Goal: Task Accomplishment & Management: Use online tool/utility

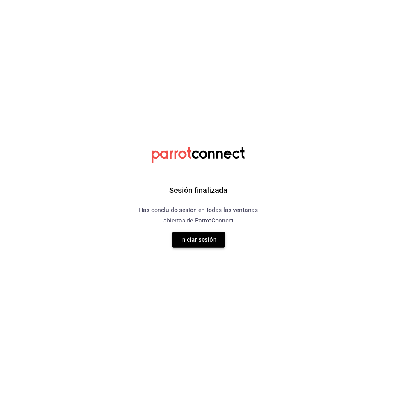
click at [217, 236] on button "Iniciar sesión" at bounding box center [198, 240] width 53 height 16
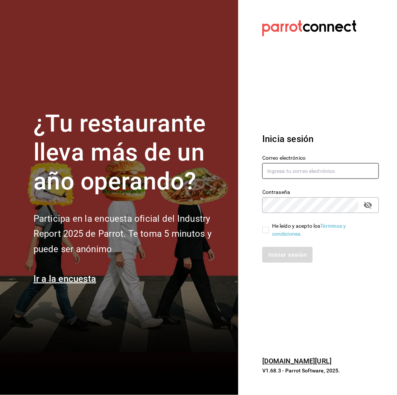
type input "[EMAIL_ADDRESS][DOMAIN_NAME]"
click at [269, 230] on span "He leído y acepto los Términos y condiciones." at bounding box center [321, 230] width 104 height 16
click at [269, 230] on input "He leído y acepto los Términos y condiciones." at bounding box center [265, 230] width 7 height 7
checkbox input "true"
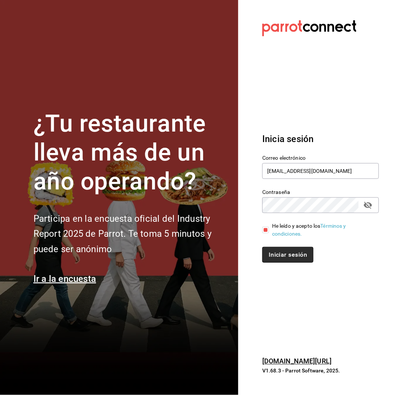
click at [294, 256] on button "Iniciar sesión" at bounding box center [287, 255] width 51 height 16
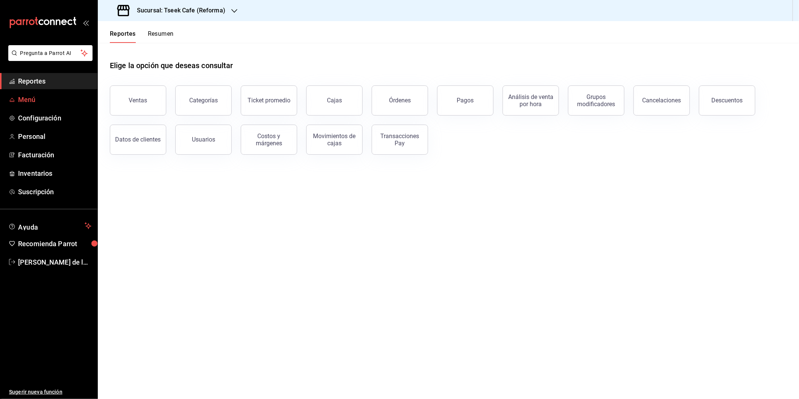
click at [36, 104] on span "Menú" at bounding box center [54, 99] width 73 height 10
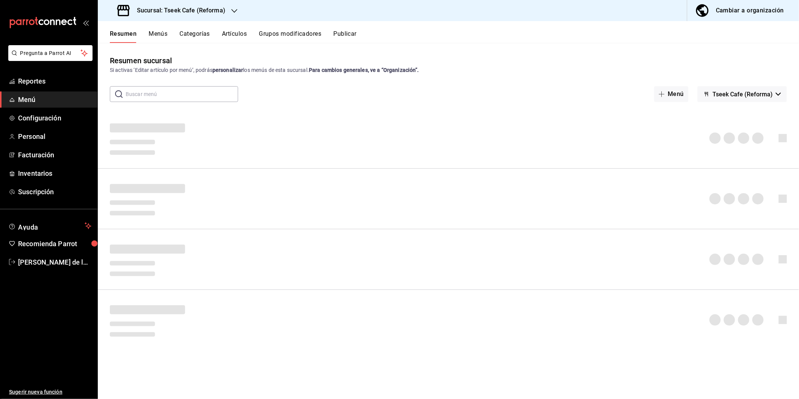
click at [231, 36] on button "Artículos" at bounding box center [234, 36] width 25 height 13
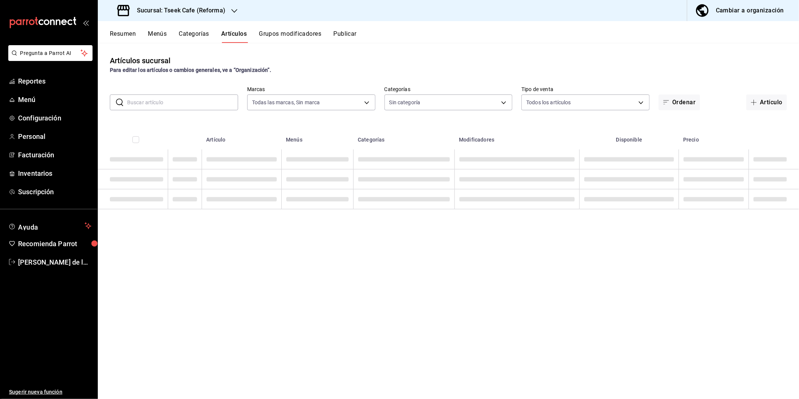
type input "007138e5-69dd-4443-9d50-6c2aa0b03d3e"
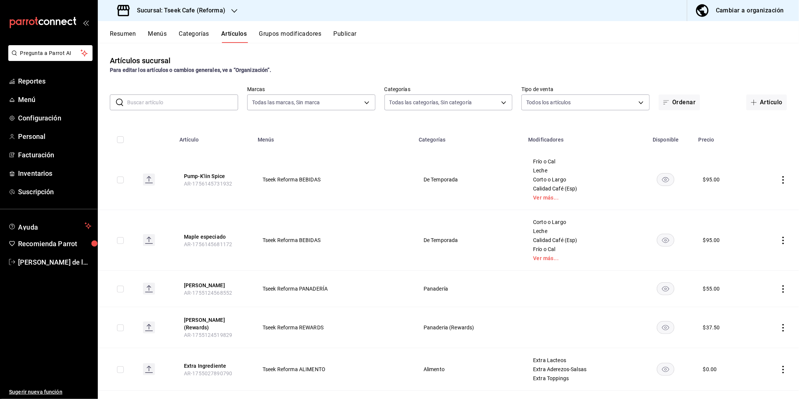
type input "aa94f695-de91-44a9-be04-d47316eb03a9,e4565ad0-72d6-4049-83e1-f9eabe53c9ab,d8780…"
click at [191, 93] on div "​ ​ Marcas Todas las marcas, Sin marca 007138e5-69dd-4443-9d50-6c2aa0b03d3e Cat…" at bounding box center [448, 98] width 701 height 24
click at [187, 102] on input "text" at bounding box center [182, 102] width 111 height 15
click at [187, 102] on input "c" at bounding box center [182, 102] width 111 height 15
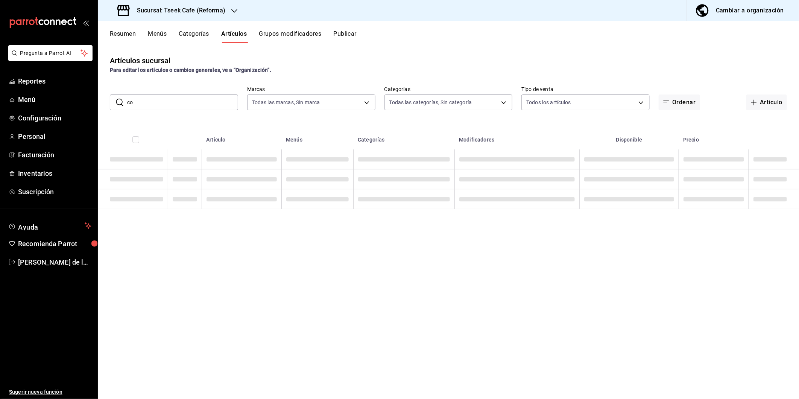
type input "c"
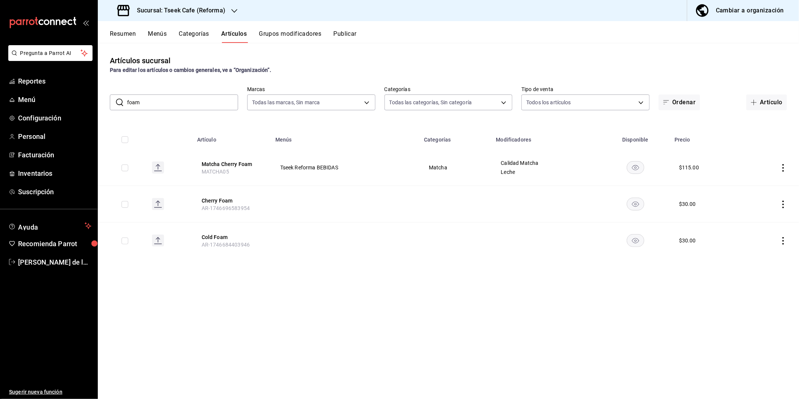
click at [187, 102] on input "foam" at bounding box center [182, 102] width 111 height 15
type input "foam"
click at [216, 202] on button "Cherry Foam" at bounding box center [232, 201] width 60 height 8
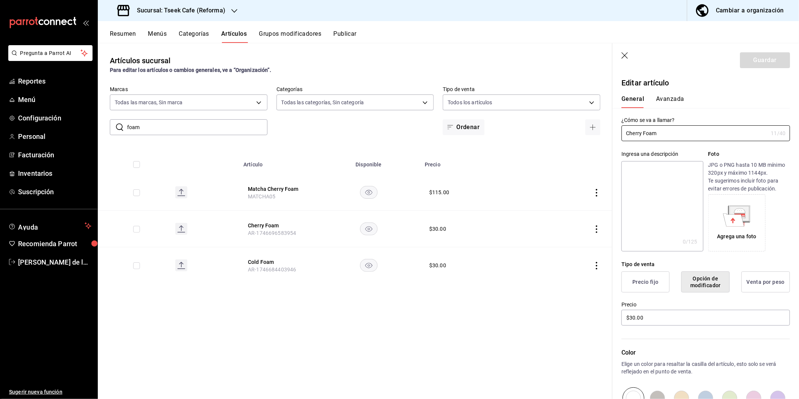
click at [397, 58] on icon "button" at bounding box center [626, 56] width 8 height 8
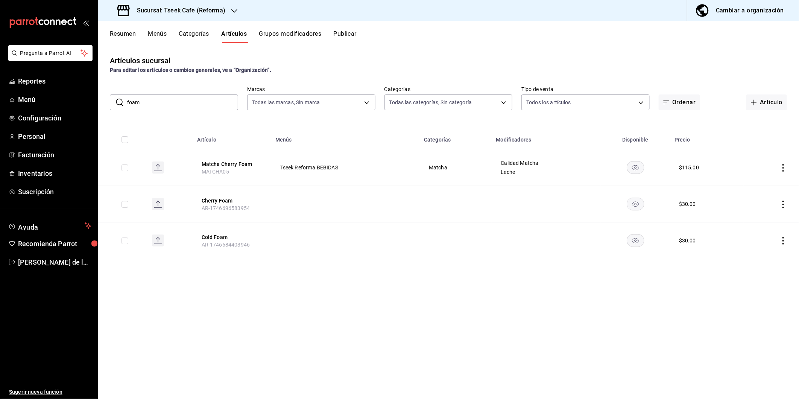
click at [166, 36] on button "Menús" at bounding box center [157, 36] width 19 height 13
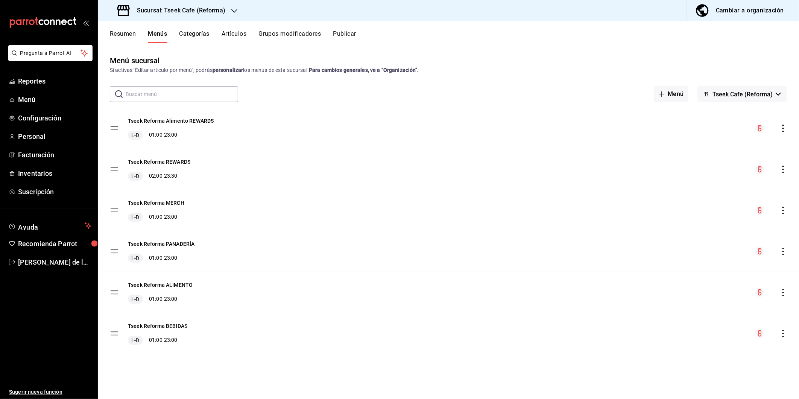
click at [204, 26] on div "Resumen Menús Categorías Artículos Grupos modificadores Publicar" at bounding box center [448, 32] width 701 height 22
click at [201, 33] on button "Categorías" at bounding box center [194, 36] width 30 height 13
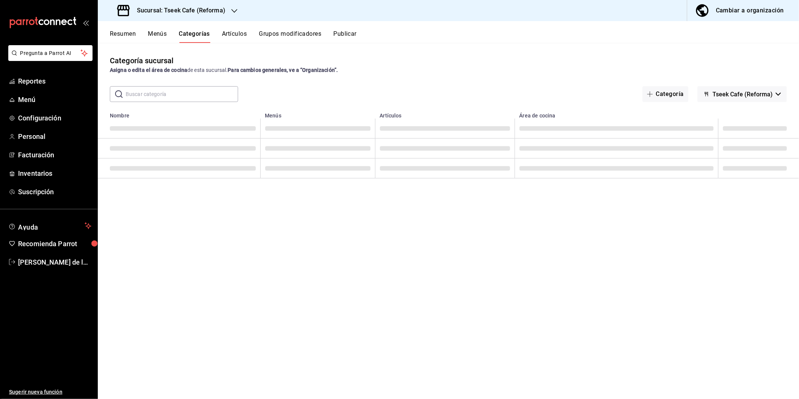
click at [242, 32] on button "Artículos" at bounding box center [234, 36] width 25 height 13
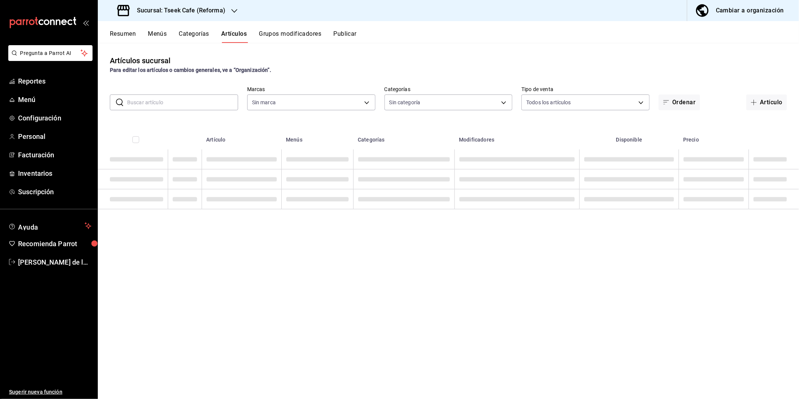
type input "aa94f695-de91-44a9-be04-d47316eb03a9,e4565ad0-72d6-4049-83e1-f9eabe53c9ab,d8780…"
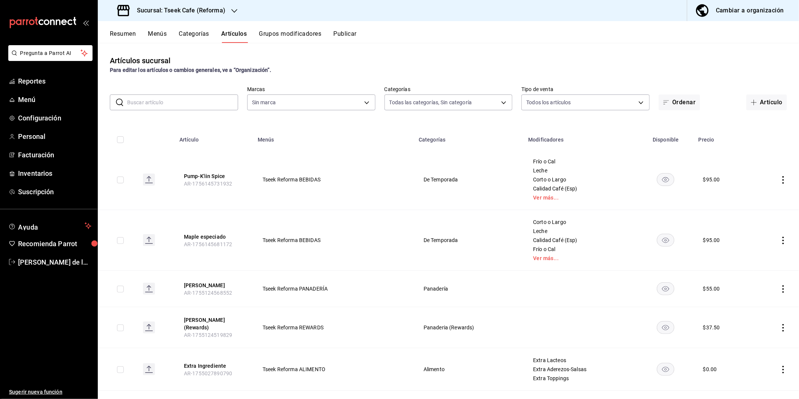
type input "007138e5-69dd-4443-9d50-6c2aa0b03d3e"
drag, startPoint x: 177, startPoint y: 174, endPoint x: 235, endPoint y: 174, distance: 57.9
click at [235, 174] on th "Pump-K'iin Spice AR-1756145731932" at bounding box center [214, 179] width 78 height 61
click at [397, 102] on button "Artículo" at bounding box center [767, 102] width 41 height 16
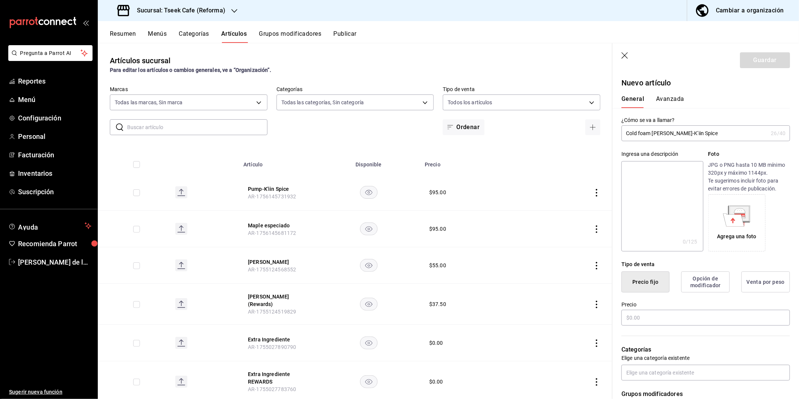
click at [397, 135] on input "Cold foam [PERSON_NAME]-K'iin Spice" at bounding box center [695, 133] width 146 height 15
click at [397, 133] on input "Cold foam Pump-K'iin Spice" at bounding box center [695, 133] width 146 height 15
drag, startPoint x: 702, startPoint y: 134, endPoint x: 592, endPoint y: 129, distance: 110.4
click at [397, 129] on main "Artículos sucursal Para editar los artículos o cambios generales, ve a “Organiz…" at bounding box center [448, 221] width 701 height 356
click at [397, 135] on input "Cold foam Pump-K'iin Spice" at bounding box center [695, 133] width 146 height 15
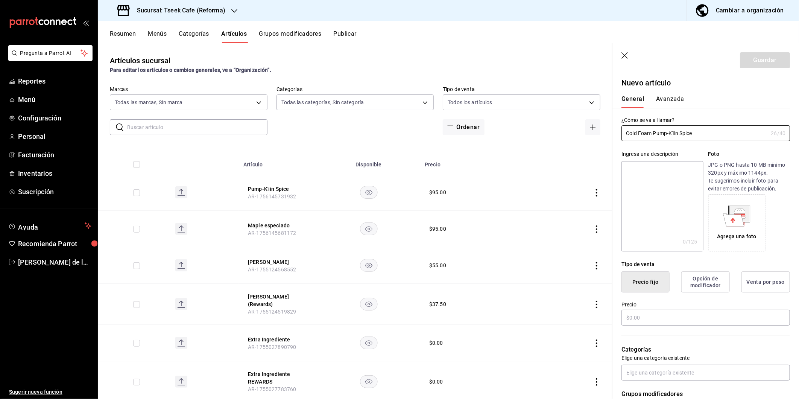
drag, startPoint x: 719, startPoint y: 136, endPoint x: 568, endPoint y: 114, distance: 152.9
click at [397, 114] on main "Artículos sucursal Para editar los artículos o cambios generales, ve a “Organiz…" at bounding box center [448, 221] width 701 height 356
type input "Cold Foam Pump-K'iin Spice"
click at [397, 321] on input "text" at bounding box center [706, 318] width 169 height 16
type input "$30.00"
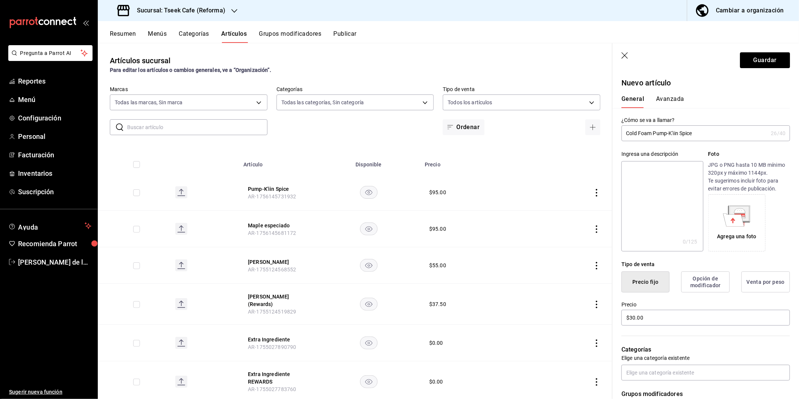
click at [397, 111] on div "¿Cómo se va a llamar? Cold Foam Pump-K'iin Spice 26 /40 ¿Cómo se va a llamar?" at bounding box center [702, 124] width 178 height 33
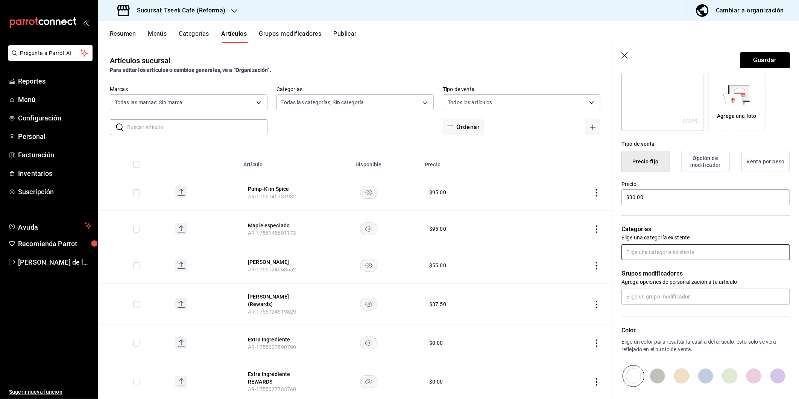
scroll to position [121, 0]
click at [397, 255] on input "text" at bounding box center [706, 252] width 169 height 16
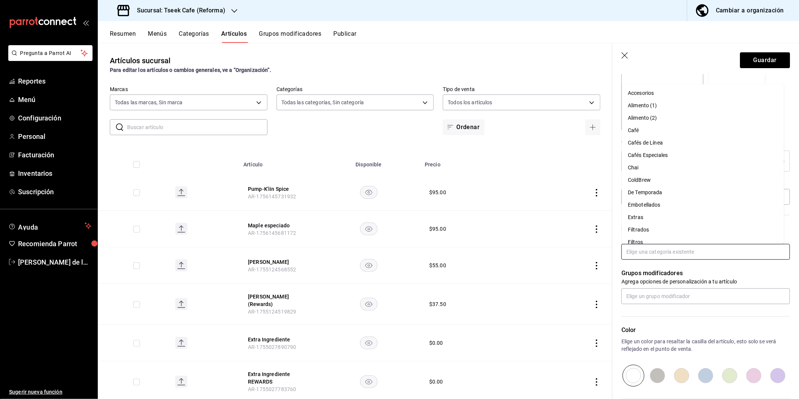
scroll to position [0, 0]
click at [397, 215] on li "Extras" at bounding box center [703, 217] width 162 height 12
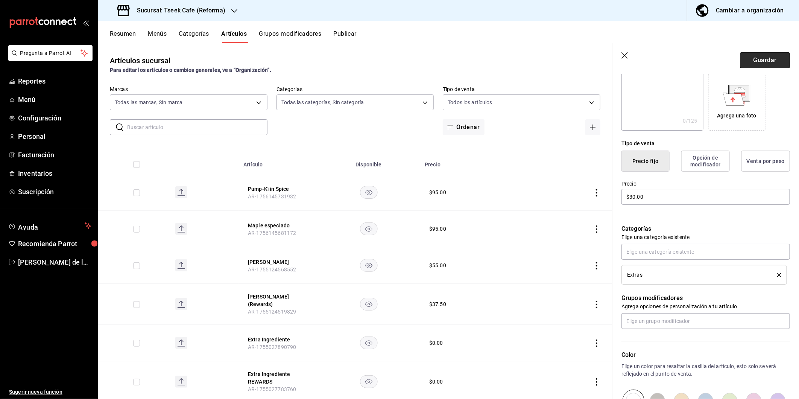
click at [397, 59] on button "Guardar" at bounding box center [765, 60] width 50 height 16
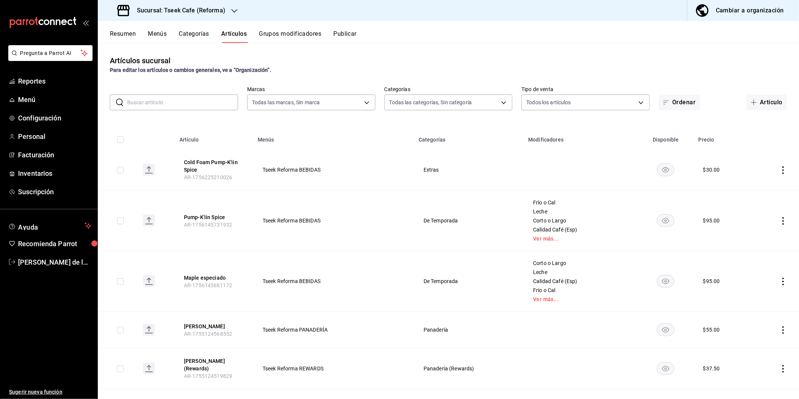
click at [196, 13] on h3 "Sucursal: Tseek Cafe (Reforma)" at bounding box center [178, 10] width 94 height 9
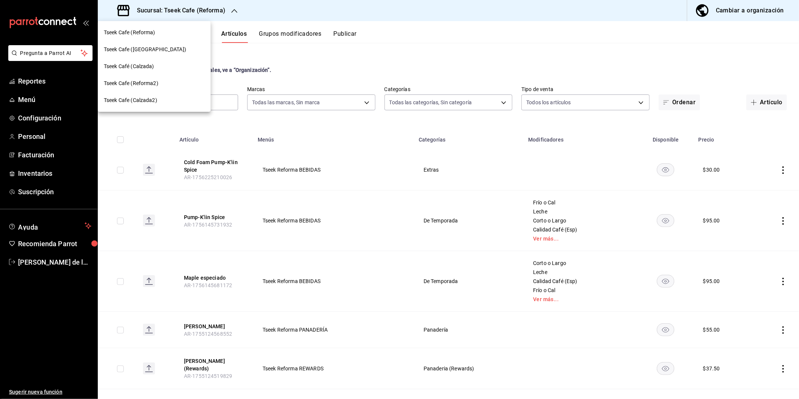
click at [343, 37] on div at bounding box center [399, 199] width 799 height 399
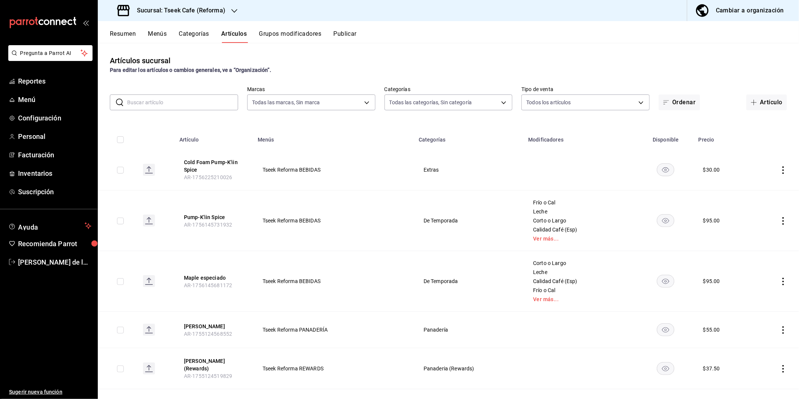
click at [342, 34] on button "Publicar" at bounding box center [344, 36] width 23 height 13
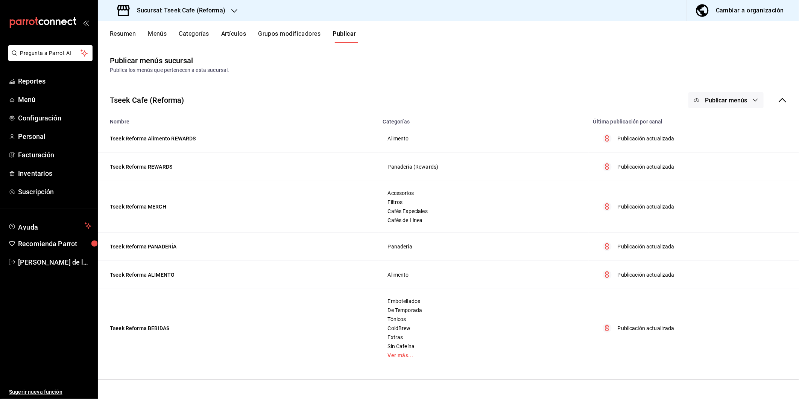
click at [345, 105] on div "Tseek Cafe (Reforma) Publicar menús" at bounding box center [448, 100] width 701 height 28
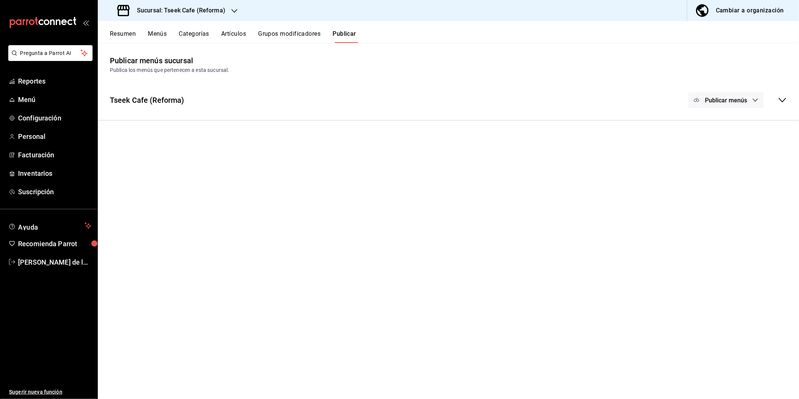
click at [347, 33] on button "Publicar" at bounding box center [345, 36] width 24 height 13
click at [397, 95] on button "Publicar menús" at bounding box center [726, 100] width 75 height 16
click at [397, 127] on div at bounding box center [708, 125] width 21 height 12
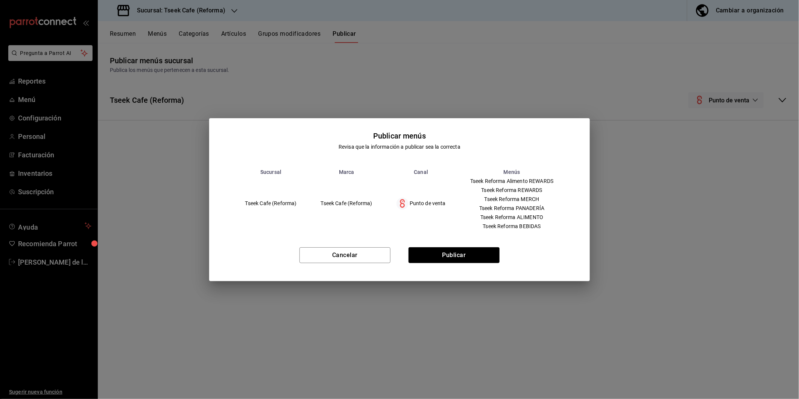
click at [397, 245] on div "Cancelar Publicar" at bounding box center [399, 258] width 381 height 46
click at [397, 251] on button "Publicar" at bounding box center [454, 255] width 91 height 16
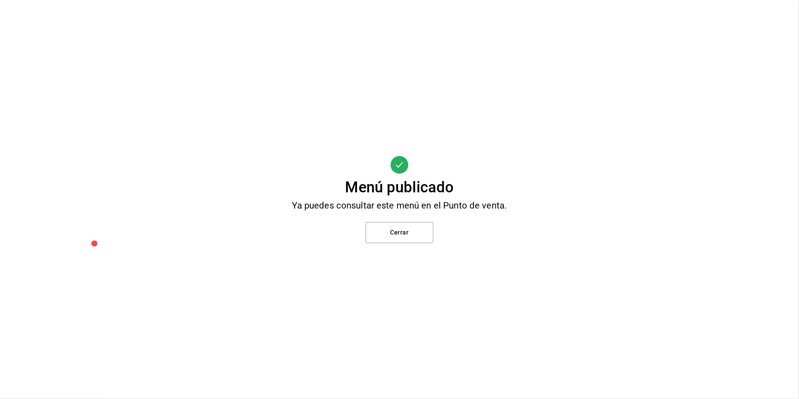
click at [358, 251] on div "Menú publicado Ya puedes consultar este menú en el Punto de venta. Cerrar" at bounding box center [399, 199] width 799 height 399
click at [381, 227] on button "Cerrar" at bounding box center [400, 232] width 68 height 21
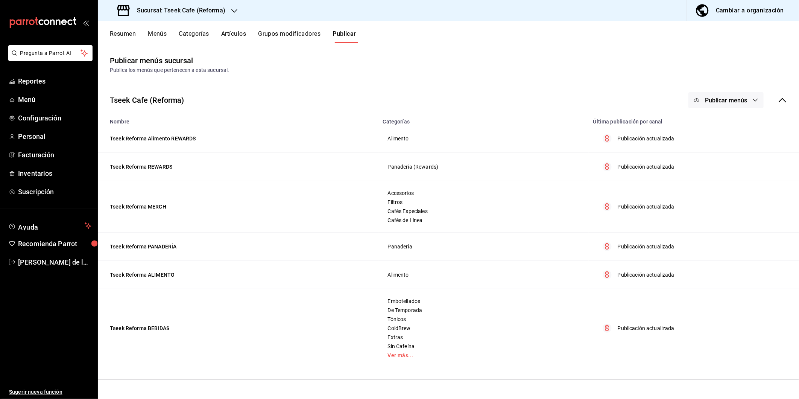
click at [196, 13] on h3 "Sucursal: Tseek Cafe (Reforma)" at bounding box center [178, 10] width 94 height 9
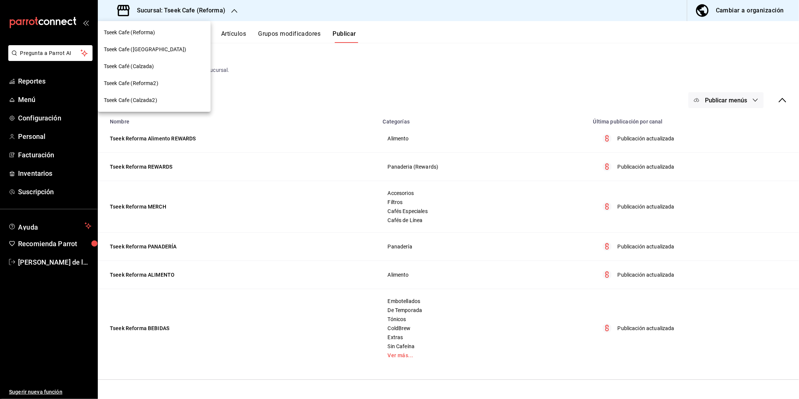
click at [175, 65] on div "Tseek Café (Calzada)" at bounding box center [154, 66] width 101 height 8
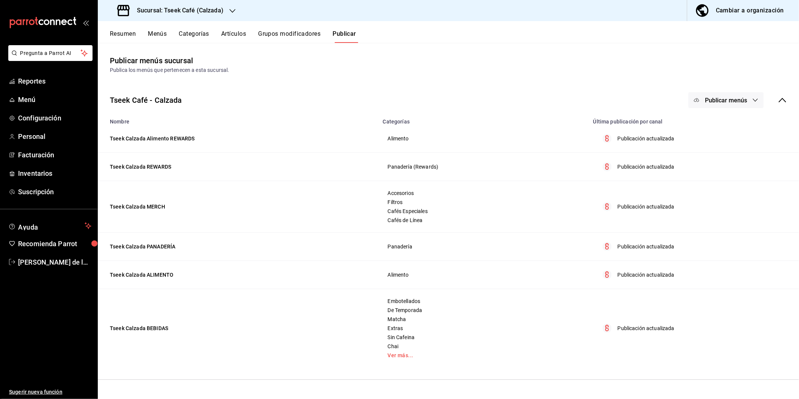
click at [225, 32] on button "Artículos" at bounding box center [233, 36] width 25 height 13
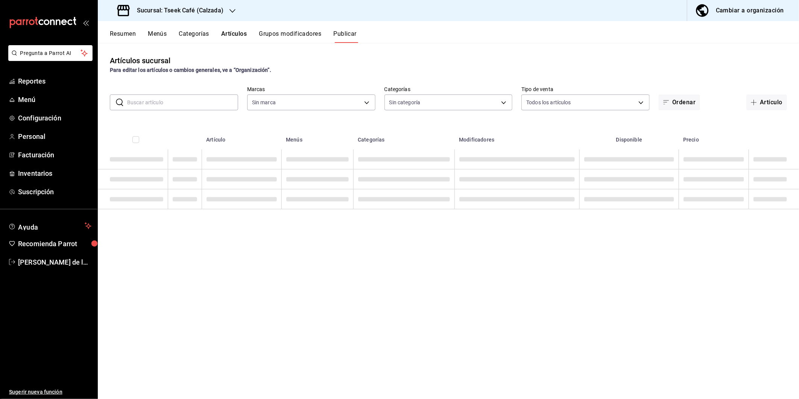
type input "18d9f73d-61ed-4fc8-a0ec-87c929603494"
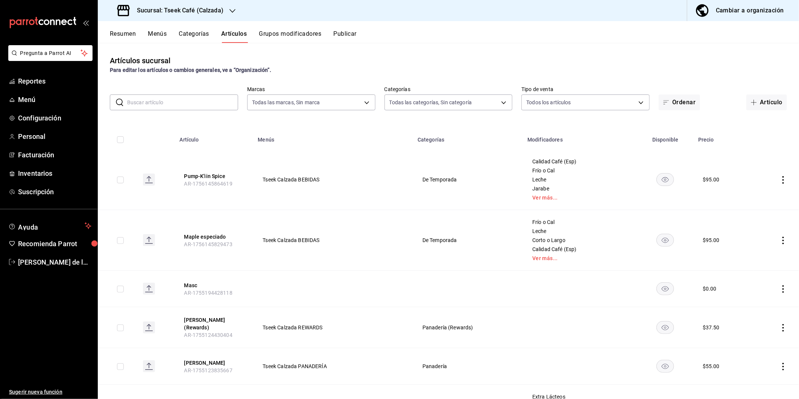
type input "3d98822e-13c4-469b-a7ba-1b5a5abc5a69,b700f245-0e76-4ede-b748-bb73a4dc10c3,8e562…"
click at [397, 103] on button "Artículo" at bounding box center [767, 102] width 41 height 16
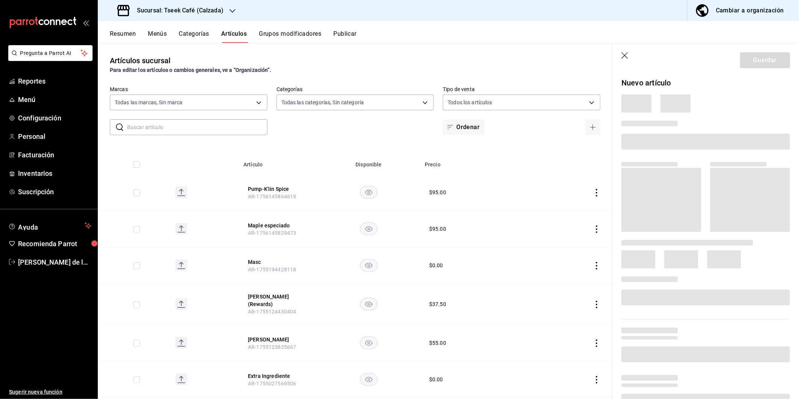
click at [353, 136] on div "Artículos sucursal Para editar los artículos o cambios generales, ve a “Organiz…" at bounding box center [355, 221] width 515 height 356
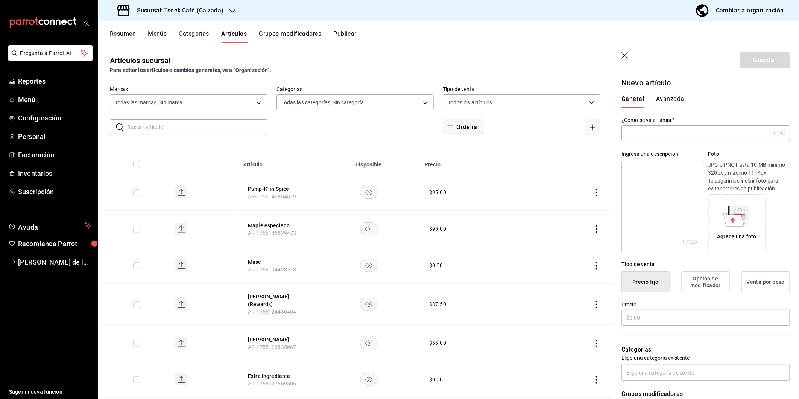
click at [397, 129] on input "text" at bounding box center [696, 133] width 149 height 15
type input "Cold Foam Pump-K'iin Spice"
click at [397, 323] on input "text" at bounding box center [706, 318] width 169 height 16
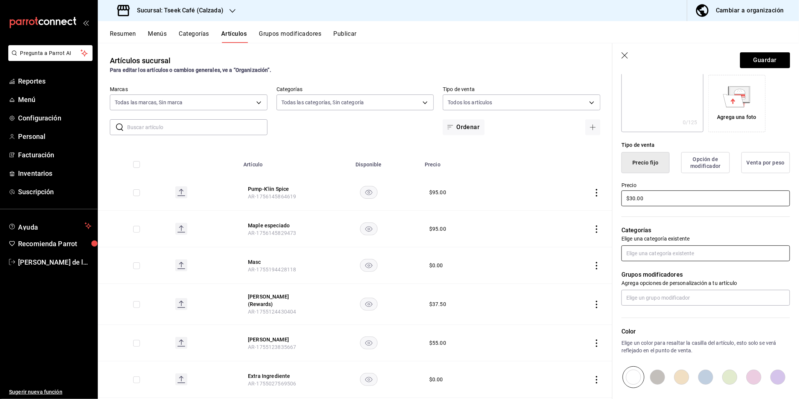
scroll to position [120, 0]
type input "$30.00"
click at [397, 251] on input "text" at bounding box center [706, 253] width 169 height 16
type input "30"
click at [397, 324] on div "Color Elige un color para resaltar la casilla del artículo, esto solo se verá r…" at bounding box center [702, 346] width 178 height 82
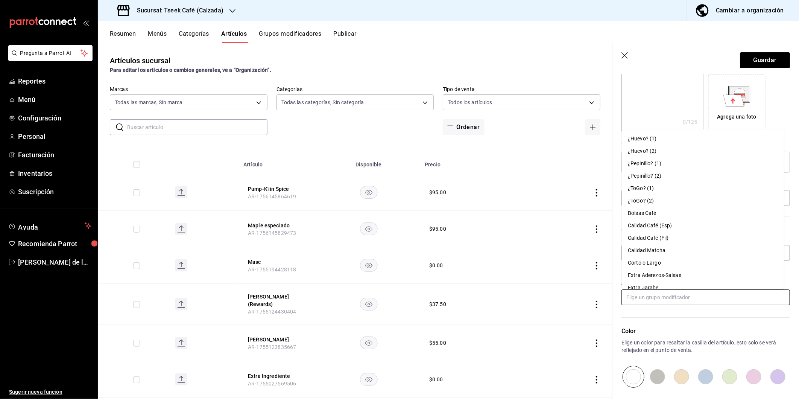
click at [397, 296] on input "text" at bounding box center [706, 297] width 169 height 16
click at [397, 327] on p "Color" at bounding box center [706, 331] width 169 height 9
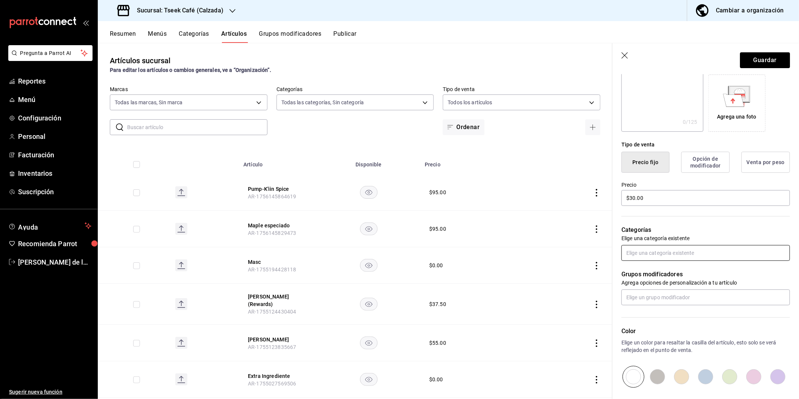
click at [397, 253] on input "text" at bounding box center [706, 253] width 169 height 16
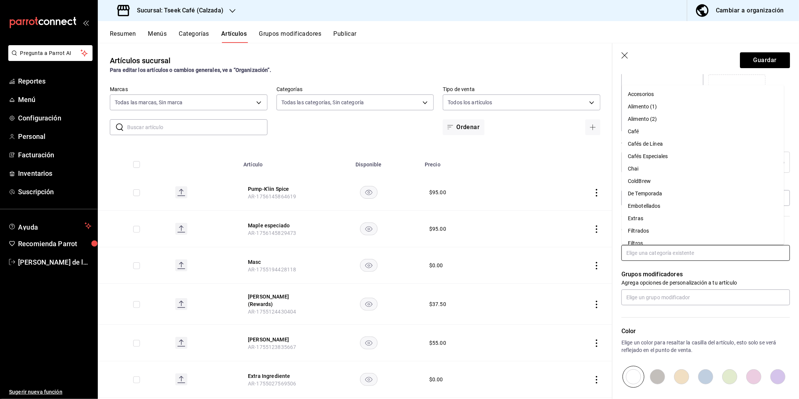
click at [397, 189] on li "De Temporada" at bounding box center [703, 193] width 162 height 12
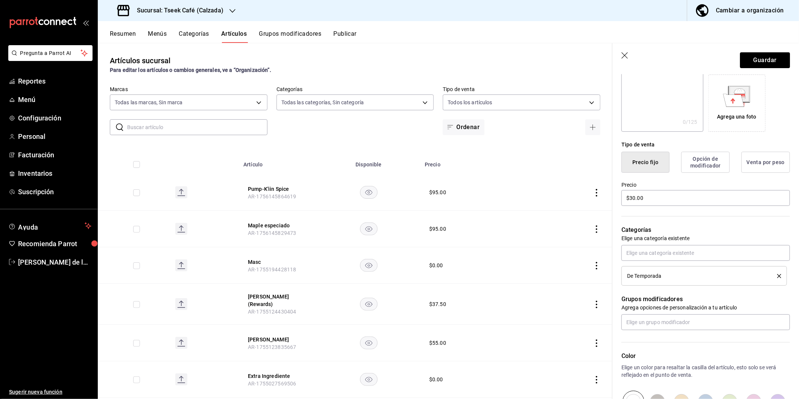
click at [397, 222] on div "Categorías Elige una categoría existente De Temporada" at bounding box center [702, 246] width 178 height 79
click at [397, 57] on button "Guardar" at bounding box center [765, 60] width 50 height 16
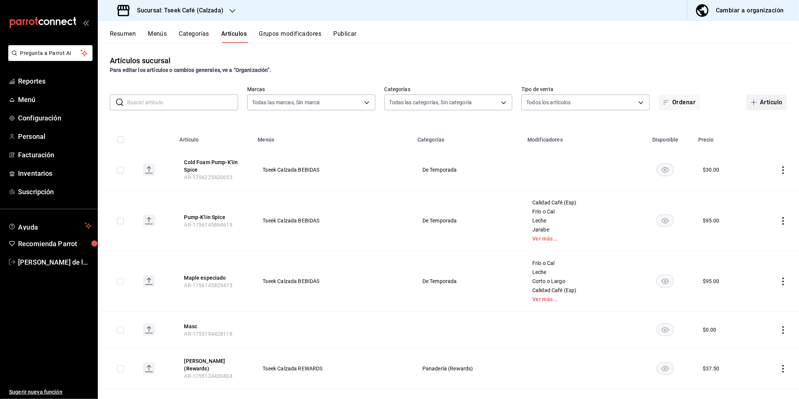
click at [397, 101] on span "button" at bounding box center [755, 102] width 9 height 6
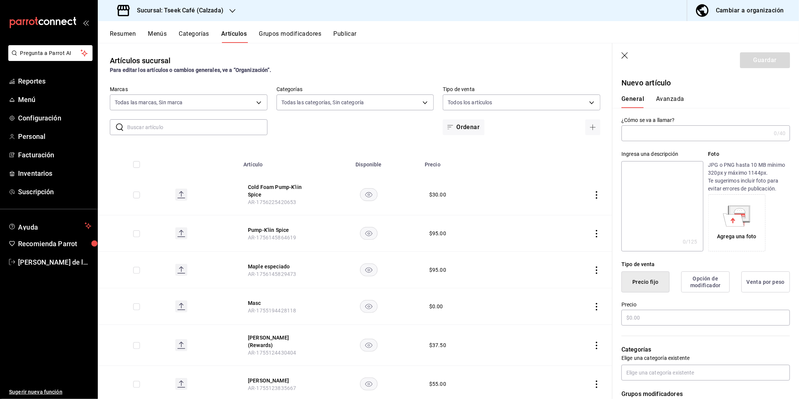
click at [397, 65] on header "Guardar" at bounding box center [706, 58] width 187 height 31
click at [397, 131] on input "text" at bounding box center [696, 133] width 149 height 15
paste input "Cold Foam Pump-K'iin Spice"
type input "Cold Foam Pump-K'iin Spice"
click at [397, 309] on div "Precio" at bounding box center [706, 313] width 169 height 25
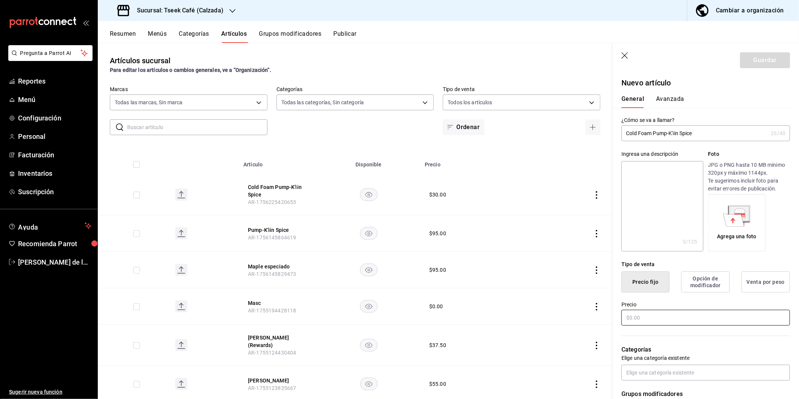
click at [397, 313] on input "text" at bounding box center [706, 318] width 169 height 16
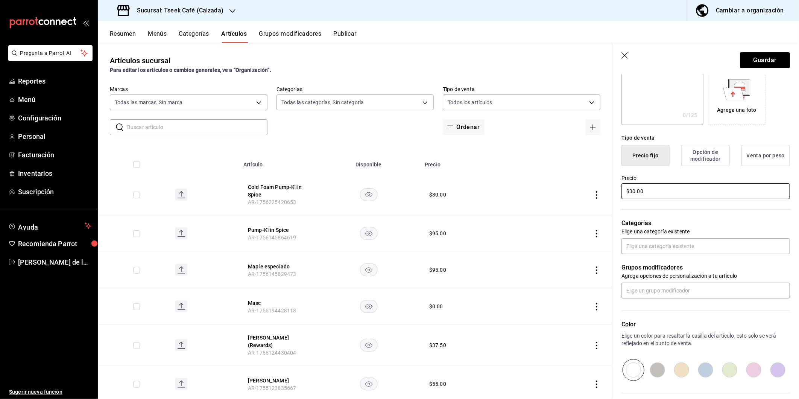
scroll to position [128, 0]
type input "$30.00"
click at [397, 245] on input "text" at bounding box center [706, 244] width 169 height 16
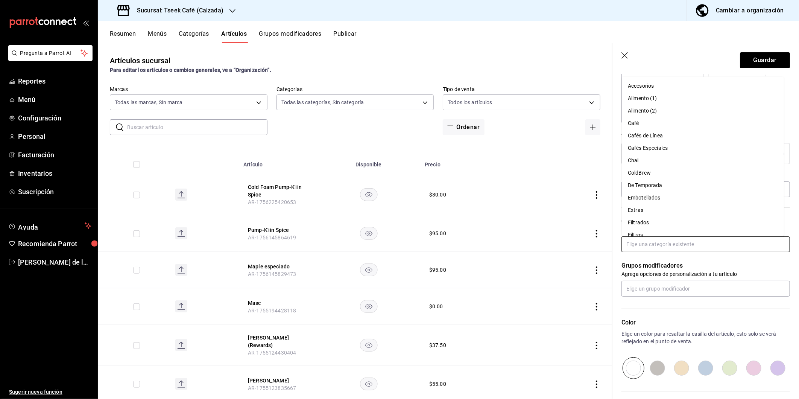
click at [397, 183] on li "De Temporada" at bounding box center [703, 185] width 162 height 12
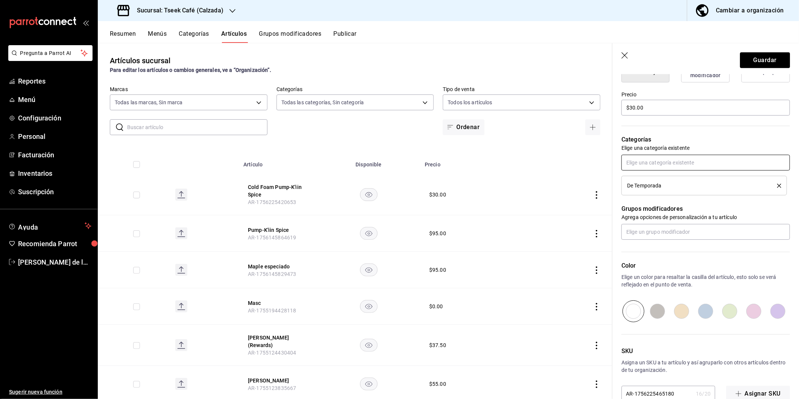
scroll to position [227, 0]
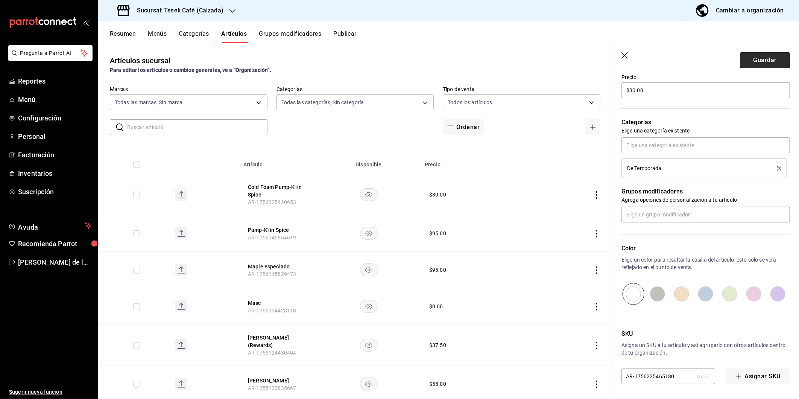
click at [397, 56] on button "Guardar" at bounding box center [765, 60] width 50 height 16
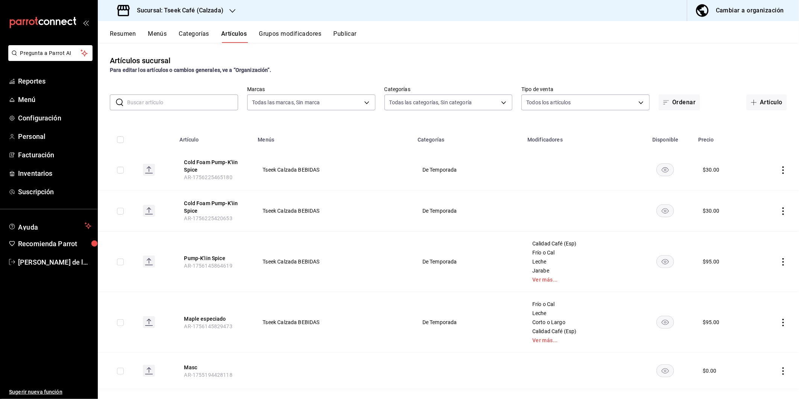
click at [397, 167] on icon "actions" at bounding box center [784, 170] width 2 height 8
click at [397, 219] on span "Eliminar" at bounding box center [754, 218] width 19 height 6
click at [397, 182] on button "Eliminar" at bounding box center [744, 184] width 50 height 16
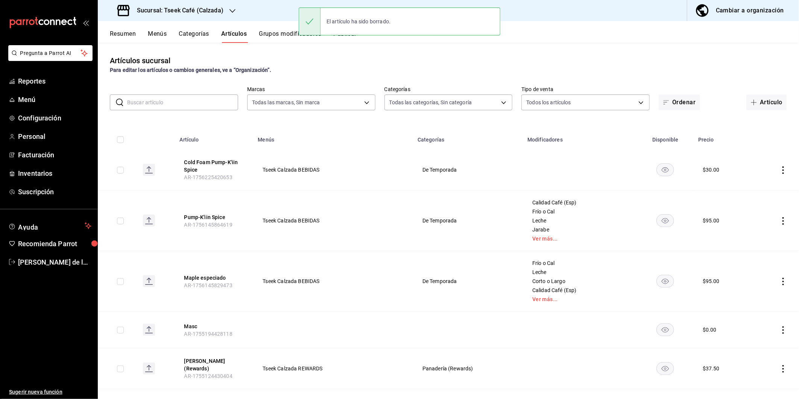
click at [397, 171] on icon "actions" at bounding box center [784, 170] width 8 height 8
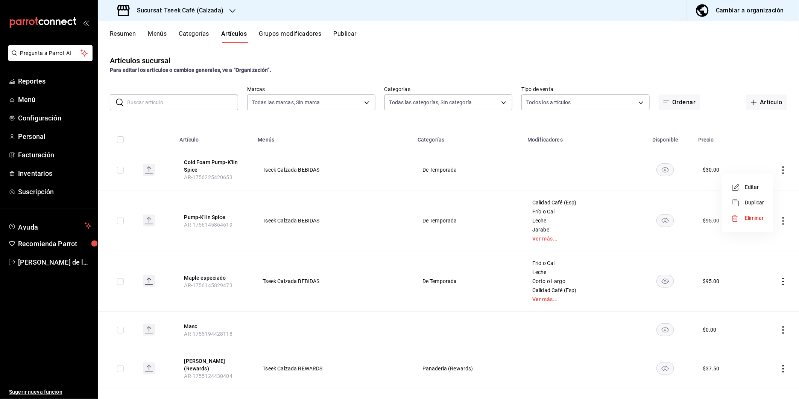
click at [397, 139] on div at bounding box center [399, 199] width 799 height 399
click at [350, 35] on button "Publicar" at bounding box center [344, 36] width 23 height 13
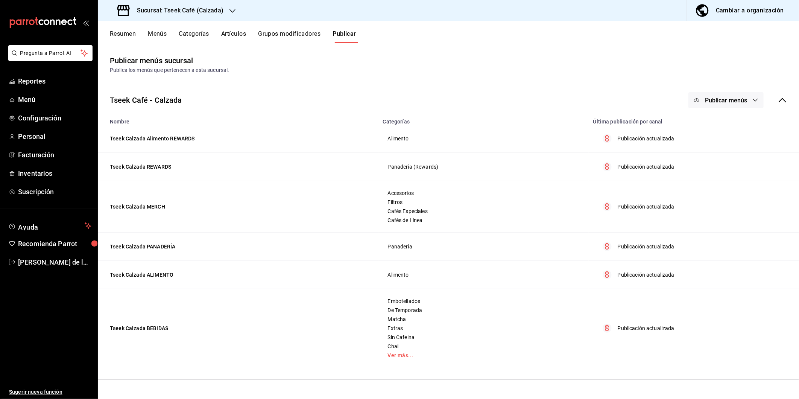
click at [397, 99] on span "Publicar menús" at bounding box center [726, 100] width 42 height 7
click at [397, 119] on li "Punto de venta" at bounding box center [726, 124] width 69 height 21
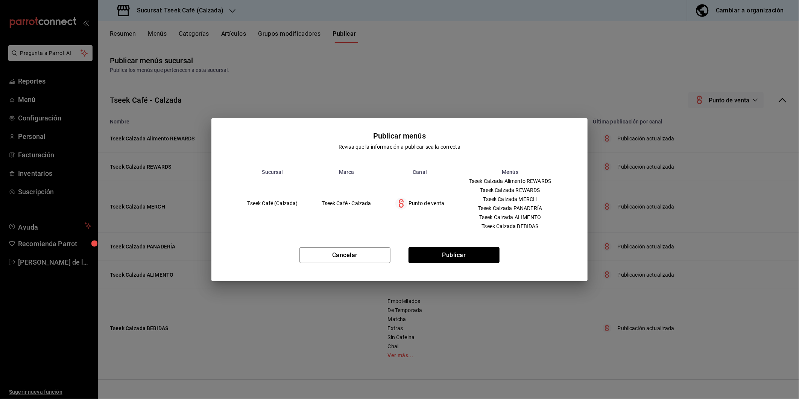
click at [397, 263] on div "Cancelar Publicar" at bounding box center [399, 258] width 377 height 46
click at [397, 253] on button "Publicar" at bounding box center [454, 255] width 91 height 16
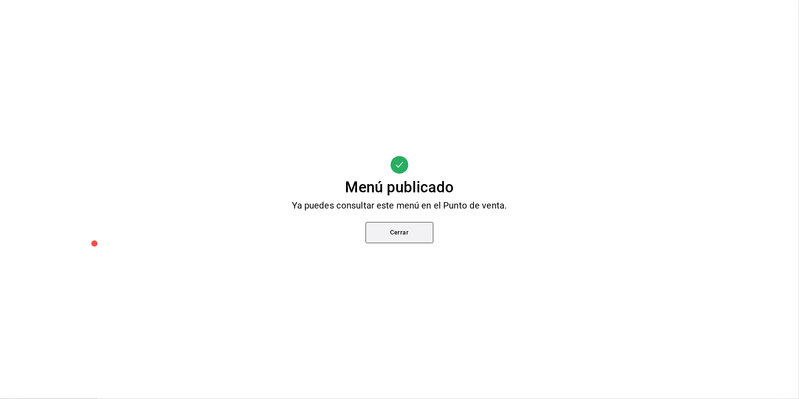
click at [397, 239] on button "Cerrar" at bounding box center [400, 232] width 68 height 21
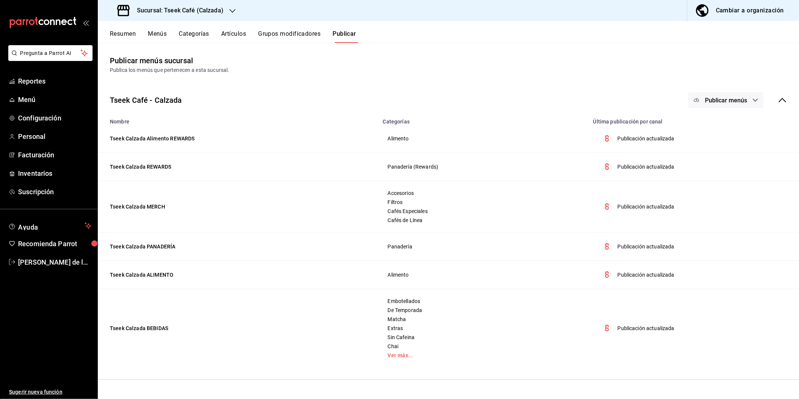
click at [362, 65] on div "Publicar menús sucursal Publica los menús que pertenecen a esta sucursal." at bounding box center [448, 64] width 701 height 19
click at [177, 11] on h3 "Sucursal: Tseek Café (Calzada)" at bounding box center [177, 10] width 93 height 9
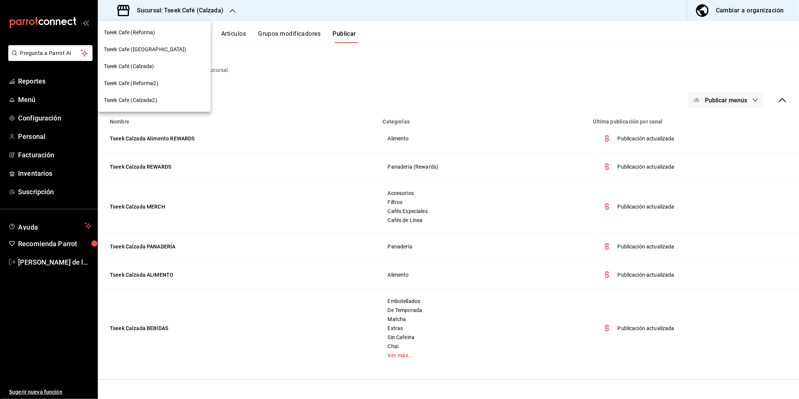
click at [164, 35] on div "Tseek Cafe (Reforma)" at bounding box center [154, 33] width 101 height 8
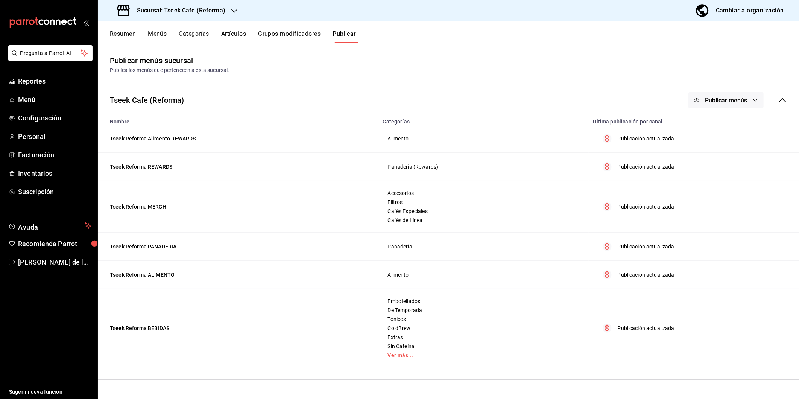
click at [234, 33] on button "Artículos" at bounding box center [233, 36] width 25 height 13
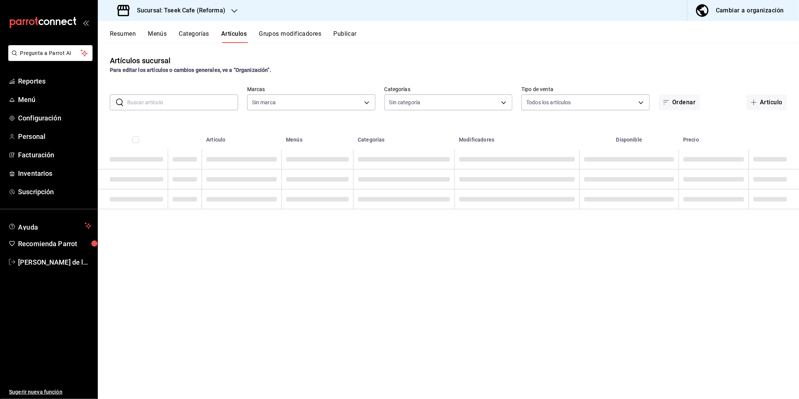
type input "007138e5-69dd-4443-9d50-6c2aa0b03d3e"
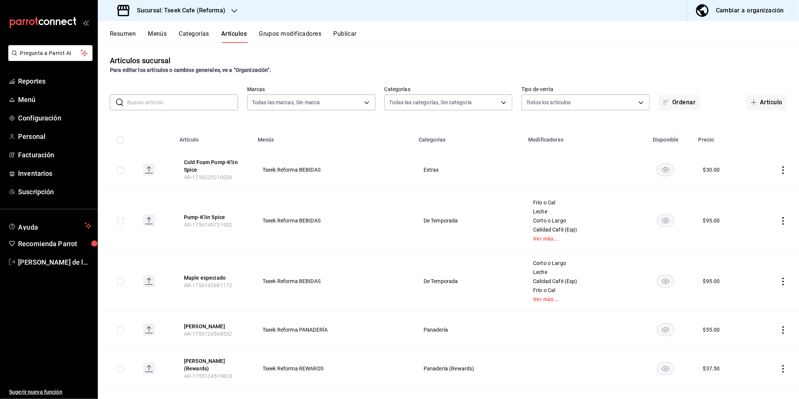
type input "aa94f695-de91-44a9-be04-d47316eb03a9,e4565ad0-72d6-4049-83e1-f9eabe53c9ab,d8780…"
click at [397, 170] on icon "actions" at bounding box center [784, 170] width 8 height 8
click at [397, 187] on span "Editar" at bounding box center [755, 187] width 20 height 8
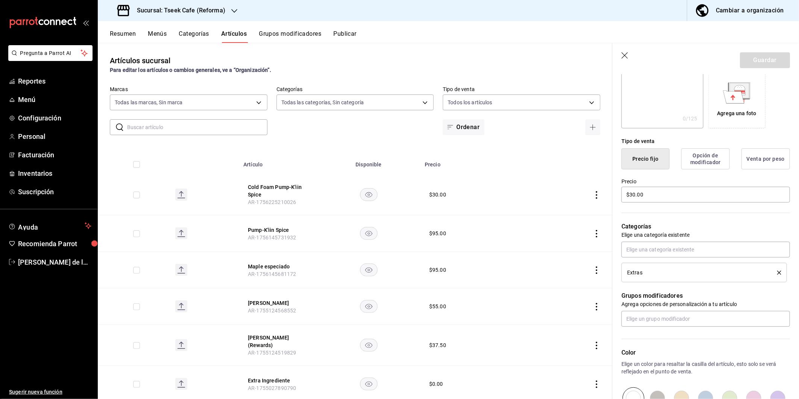
scroll to position [123, 0]
click at [397, 266] on li "Extras" at bounding box center [705, 272] width 166 height 20
click at [397, 270] on icon "delete" at bounding box center [779, 272] width 4 height 4
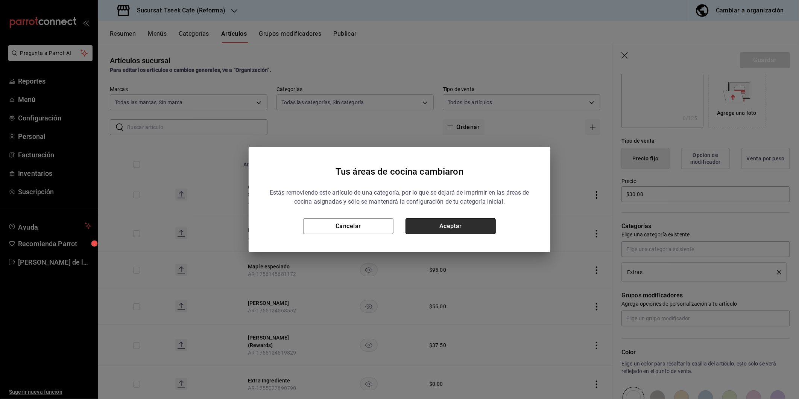
click at [397, 224] on button "Aceptar" at bounding box center [451, 226] width 90 height 16
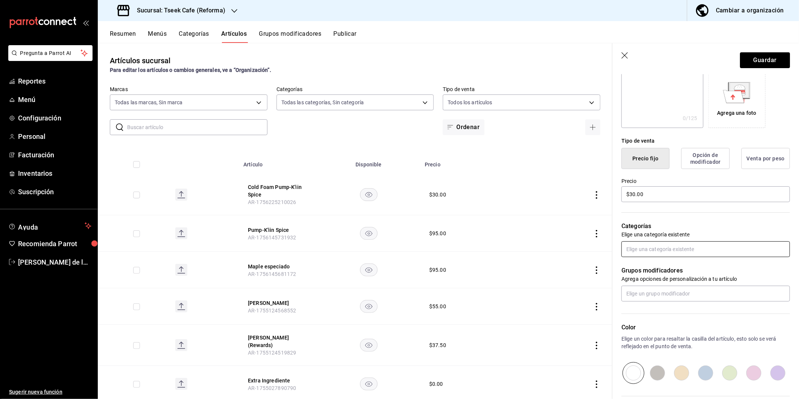
click at [397, 247] on input "text" at bounding box center [706, 249] width 169 height 16
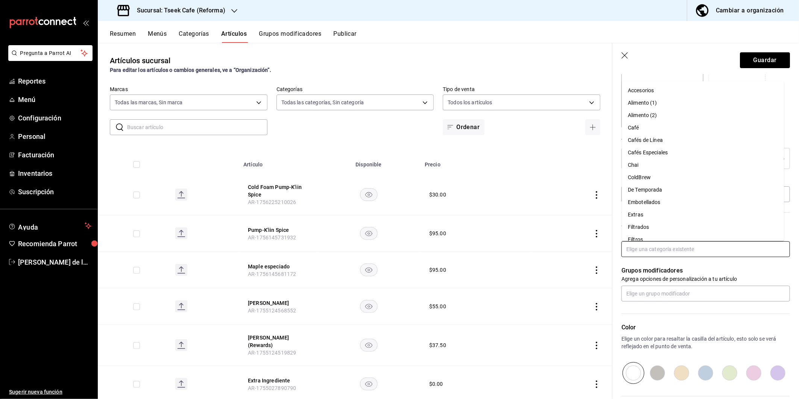
click at [397, 189] on li "De Temporada" at bounding box center [703, 190] width 162 height 12
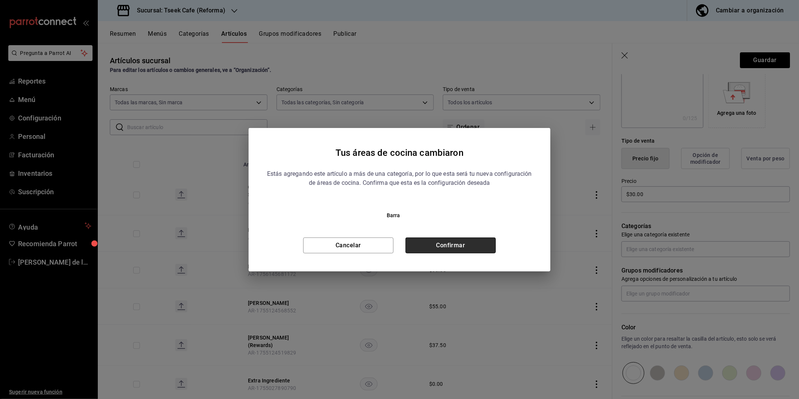
click at [397, 249] on button "Confirmar" at bounding box center [451, 245] width 90 height 16
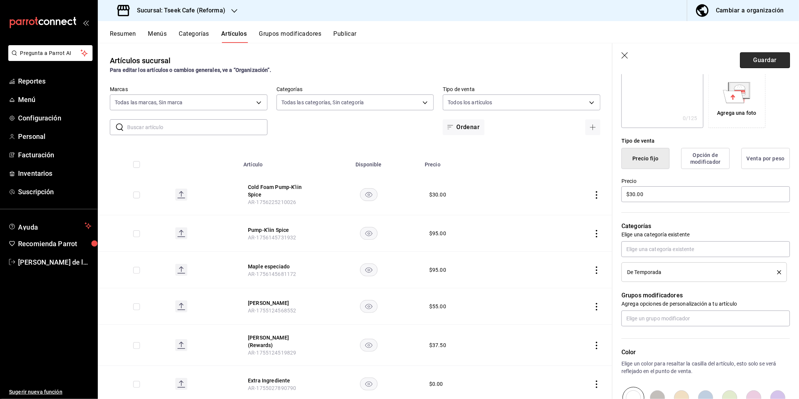
click at [397, 60] on button "Guardar" at bounding box center [765, 60] width 50 height 16
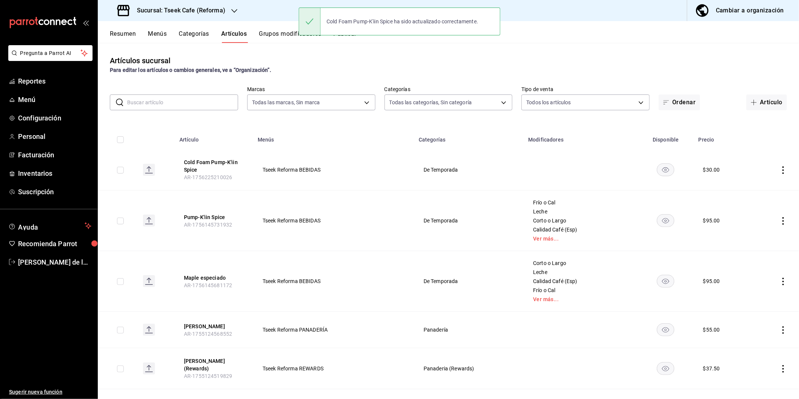
click at [314, 65] on div "Artículos sucursal Para editar los artículos o cambios generales, ve a “Organiz…" at bounding box center [448, 64] width 701 height 19
click at [345, 54] on div "Artículos sucursal Para editar los artículos o cambios generales, ve a “Organiz…" at bounding box center [448, 221] width 701 height 356
click at [347, 30] on button "Publicar" at bounding box center [344, 36] width 23 height 13
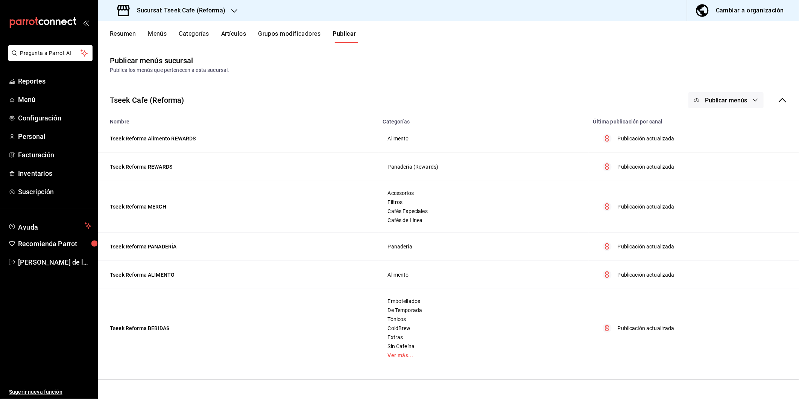
click at [397, 100] on span "Publicar menús" at bounding box center [726, 100] width 42 height 7
click at [397, 117] on li "Punto de venta" at bounding box center [726, 124] width 69 height 21
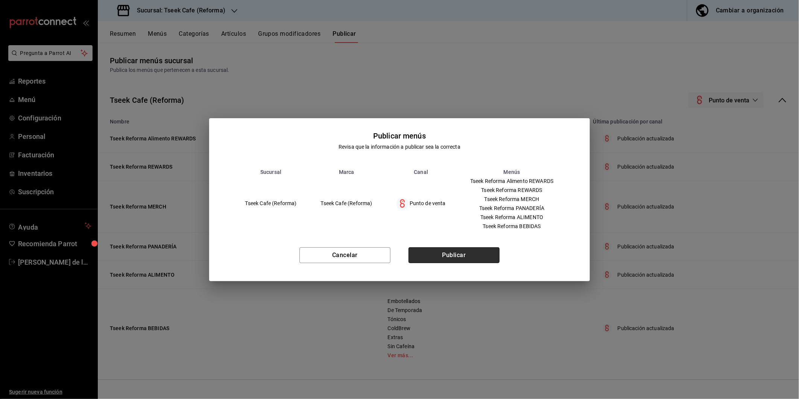
click at [397, 257] on button "Publicar" at bounding box center [454, 255] width 91 height 16
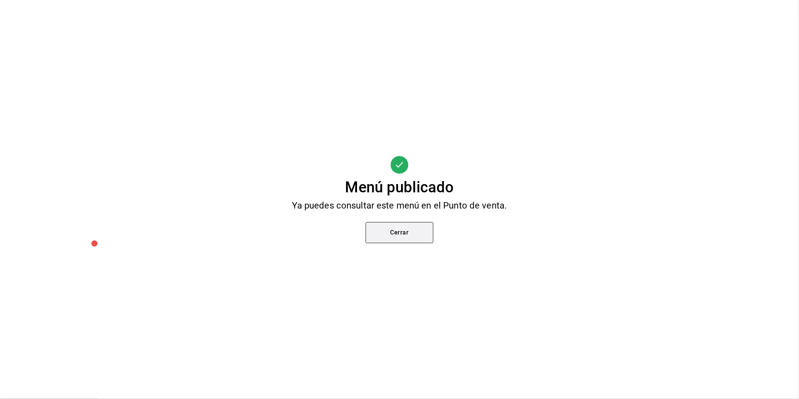
click at [397, 228] on button "Cerrar" at bounding box center [400, 232] width 68 height 21
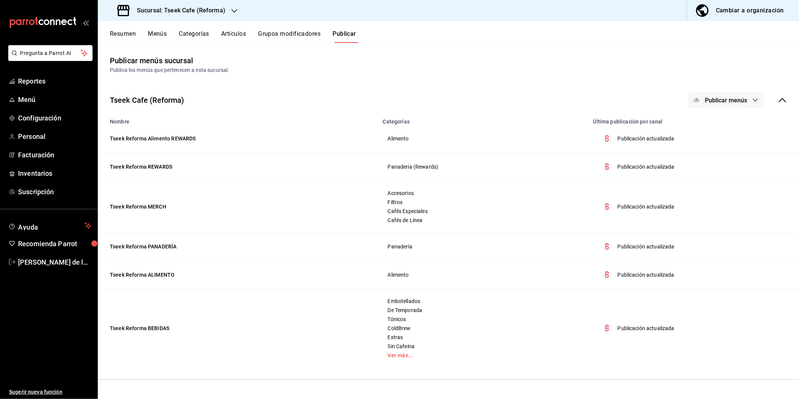
click at [224, 14] on h3 "Sucursal: Tseek Cafe (Reforma)" at bounding box center [178, 10] width 94 height 9
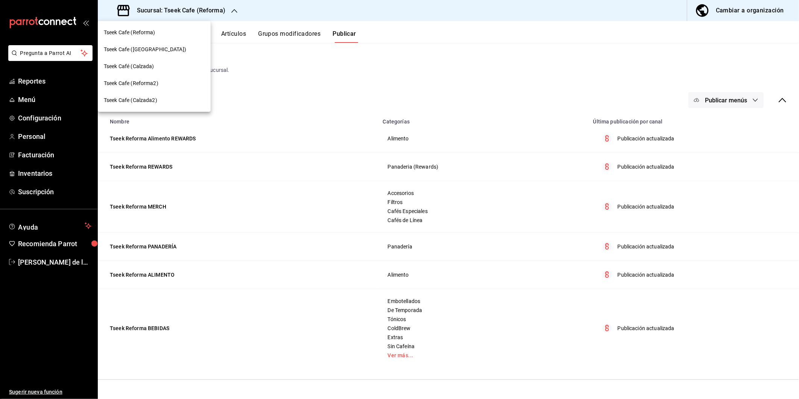
click at [167, 49] on div "Tseek Cafe ([GEOGRAPHIC_DATA])" at bounding box center [154, 50] width 101 height 8
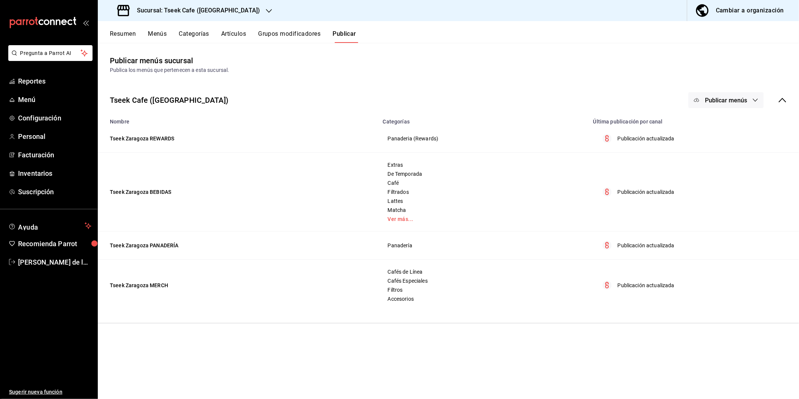
click at [233, 28] on div "Resumen Menús Categorías Artículos Grupos modificadores Publicar" at bounding box center [448, 32] width 701 height 22
click at [233, 30] on button "Artículos" at bounding box center [233, 36] width 25 height 13
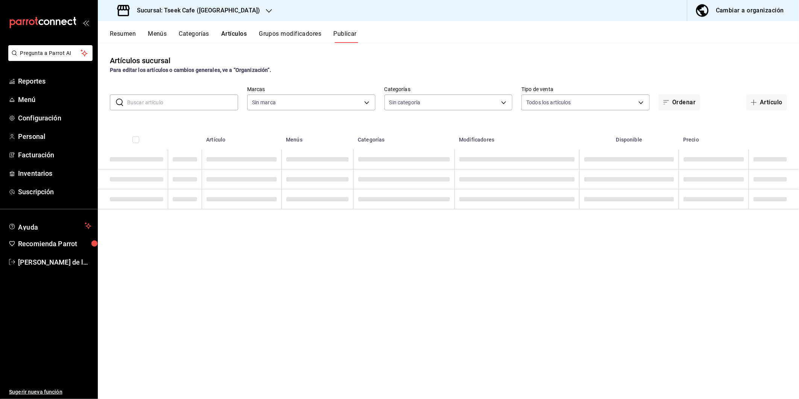
type input "e48aee5e-83eb-415e-8277-edc072ba9fa6"
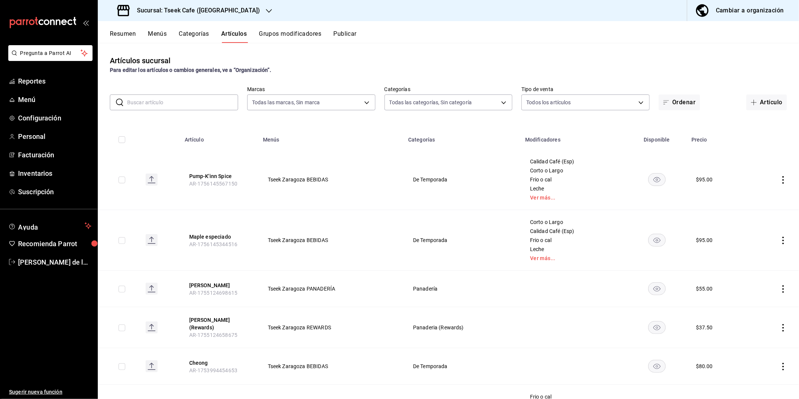
type input "b9a82144-a86e-4048-a5fa-1da795e899b7,5f3f2911-da0c-48de-8064-770c83c334db,369a7…"
click at [397, 94] on button "Artículo" at bounding box center [767, 102] width 41 height 16
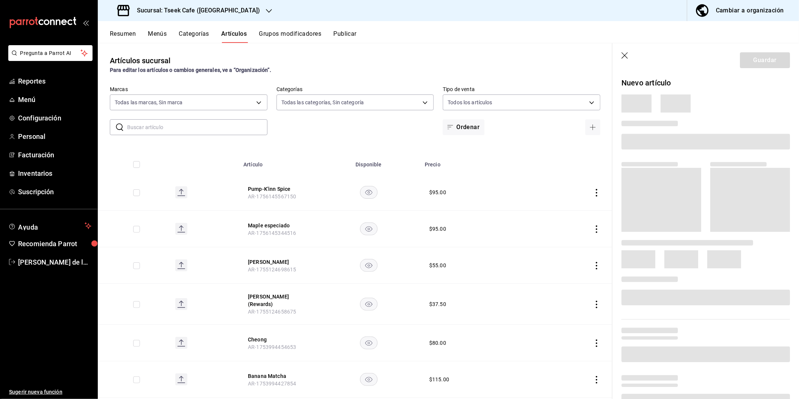
click at [397, 100] on div at bounding box center [706, 103] width 169 height 18
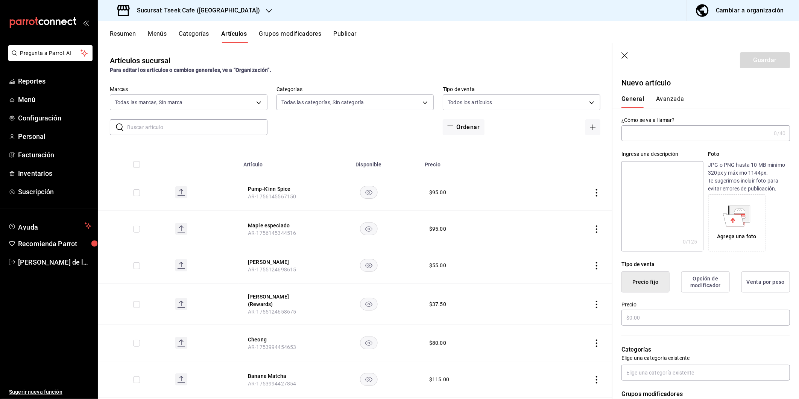
click at [397, 133] on input "text" at bounding box center [696, 133] width 149 height 15
type input "Cold Foam Pump-K'iin Spice"
click at [397, 317] on input "text" at bounding box center [706, 318] width 169 height 16
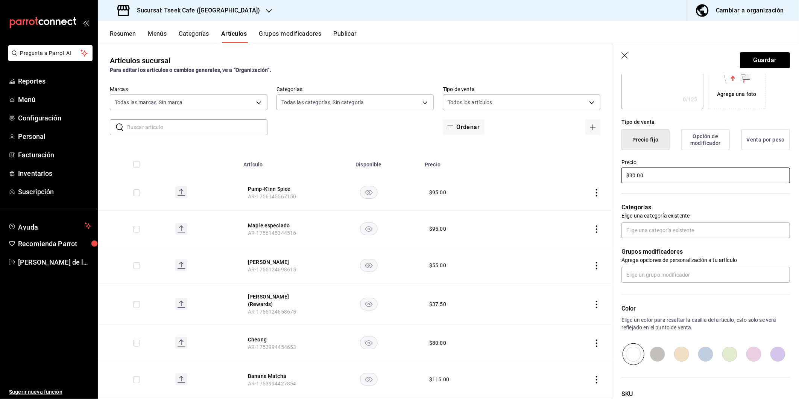
scroll to position [144, 0]
type input "$30.00"
click at [397, 226] on input "text" at bounding box center [706, 229] width 169 height 16
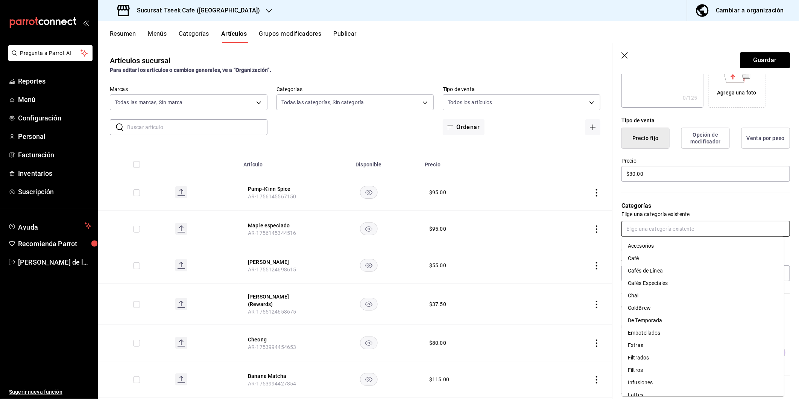
click at [397, 321] on li "De Temporada" at bounding box center [703, 320] width 162 height 12
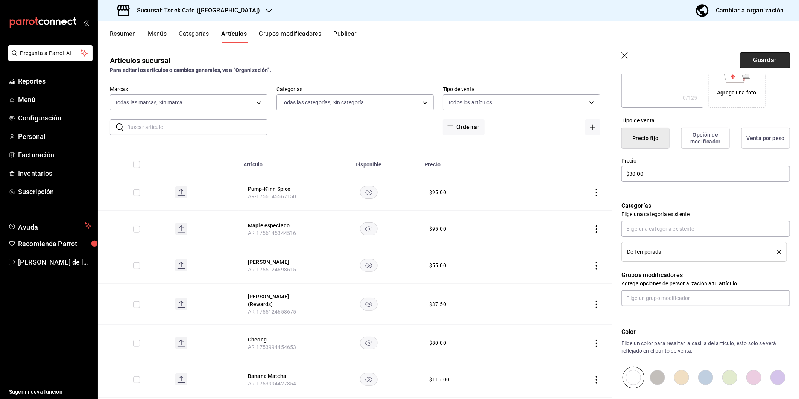
click at [397, 62] on button "Guardar" at bounding box center [765, 60] width 50 height 16
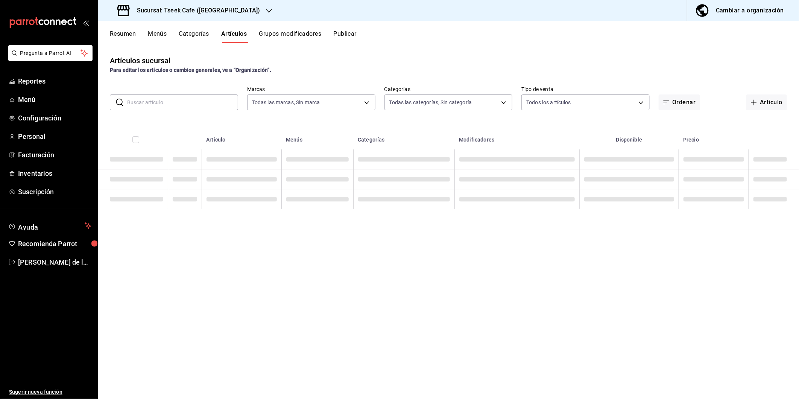
click at [283, 13] on div "Sucursal: Tseek Cafe ([GEOGRAPHIC_DATA]) Cambiar a organización" at bounding box center [448, 10] width 701 height 21
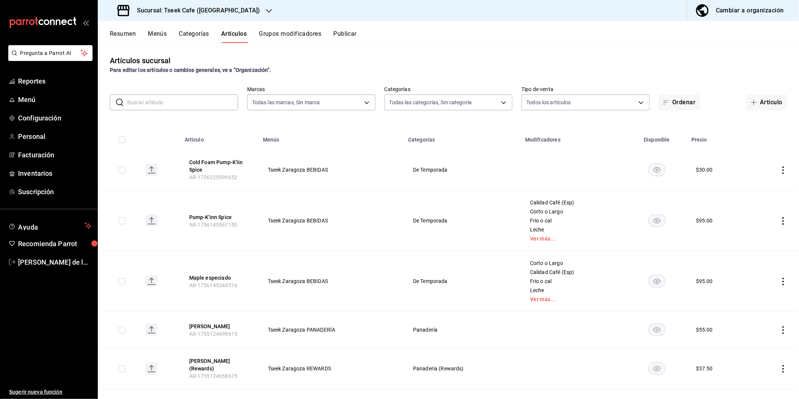
click at [351, 33] on button "Publicar" at bounding box center [344, 36] width 23 height 13
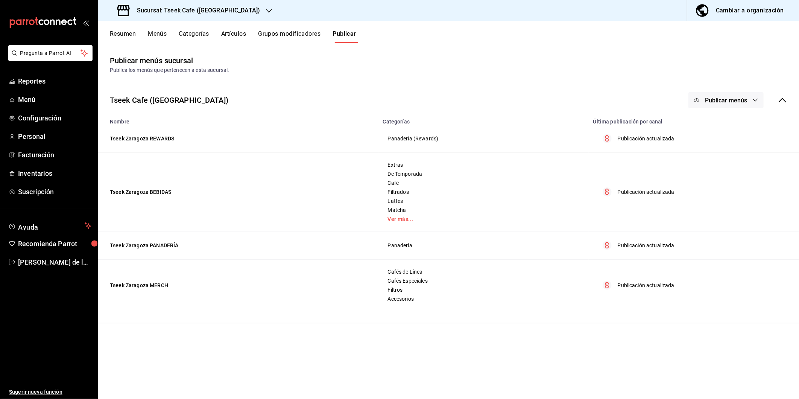
click at [397, 97] on span "Publicar menús" at bounding box center [726, 100] width 42 height 7
click at [397, 123] on circle at bounding box center [704, 125] width 12 height 12
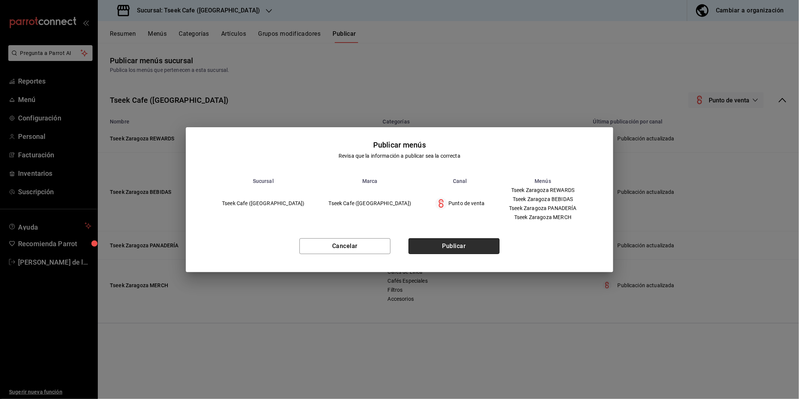
click at [397, 246] on button "Publicar" at bounding box center [454, 246] width 91 height 16
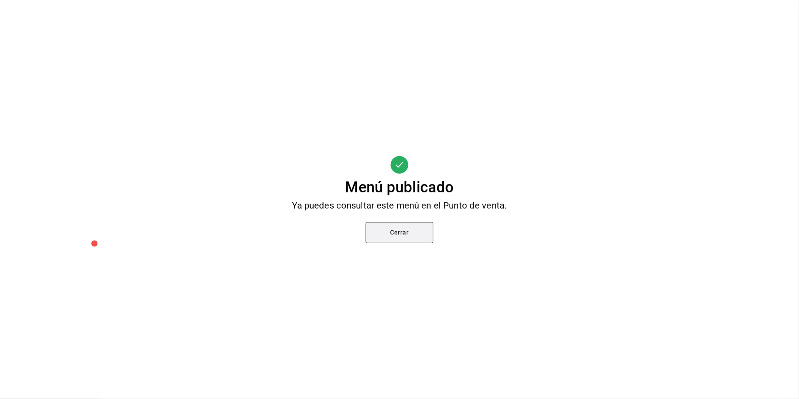
click at [391, 238] on button "Cerrar" at bounding box center [400, 232] width 68 height 21
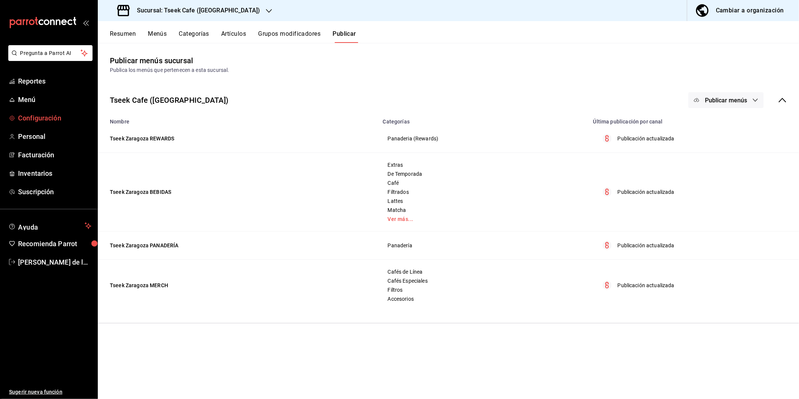
click at [47, 122] on span "Configuración" at bounding box center [54, 118] width 73 height 10
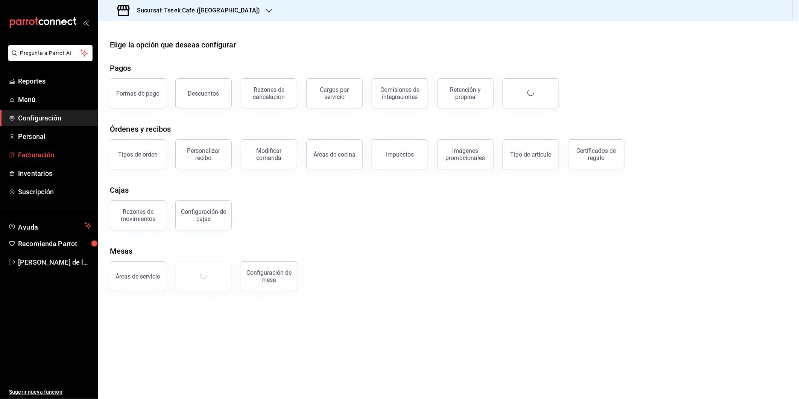
click at [50, 154] on span "Facturación" at bounding box center [54, 155] width 73 height 10
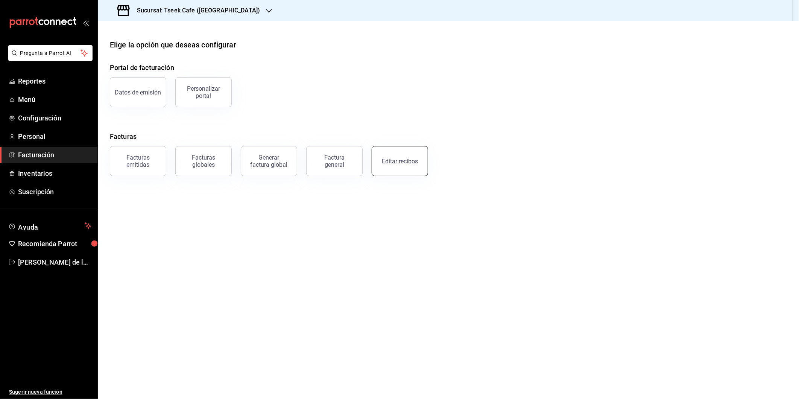
click at [397, 170] on button "Editar recibos" at bounding box center [400, 161] width 56 height 30
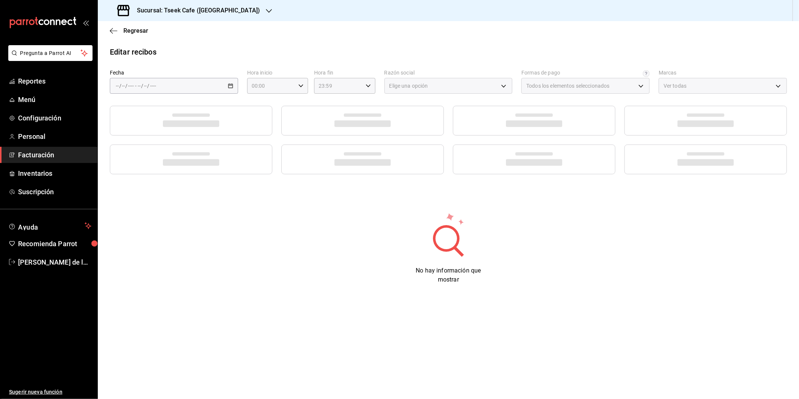
type input "a6c94f89-2ed6-46a1-82bd-92c01fab0e94"
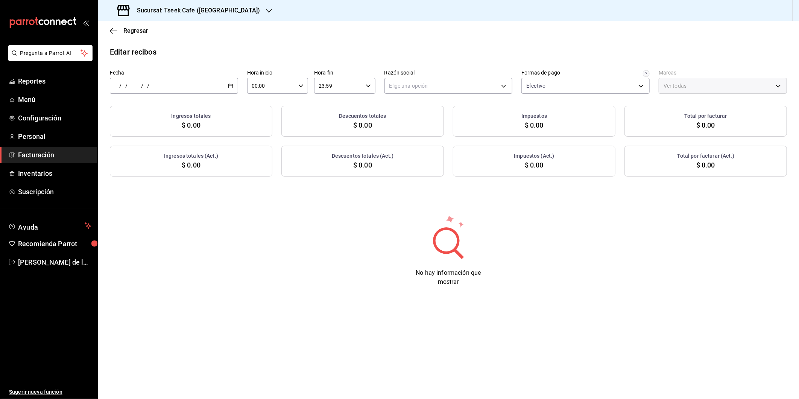
click at [228, 83] on div "/ / - / /" at bounding box center [174, 86] width 128 height 16
click at [134, 125] on span "Ayer" at bounding box center [145, 126] width 58 height 8
click at [397, 86] on body "Pregunta a Parrot AI Reportes Menú Configuración Personal Facturación Inventari…" at bounding box center [399, 199] width 799 height 399
click at [397, 127] on li "GRUPO TSEEK DEL NOROESTE" at bounding box center [449, 124] width 128 height 14
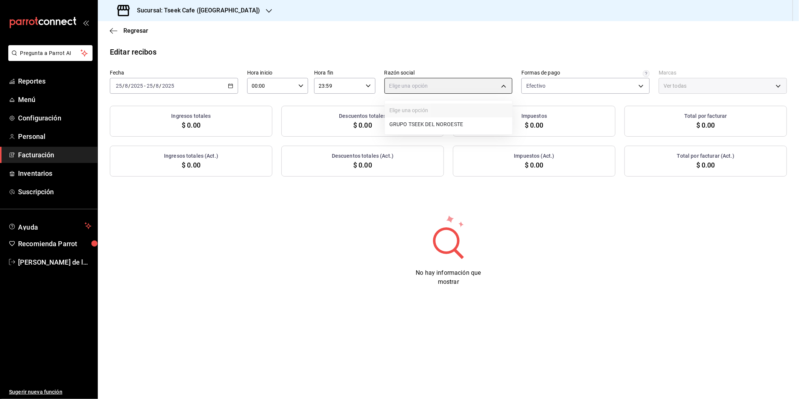
type input "6eca467f-372b-4b56-9453-53fa34339664"
type input "e48aee5e-83eb-415e-8277-edc072ba9fa6"
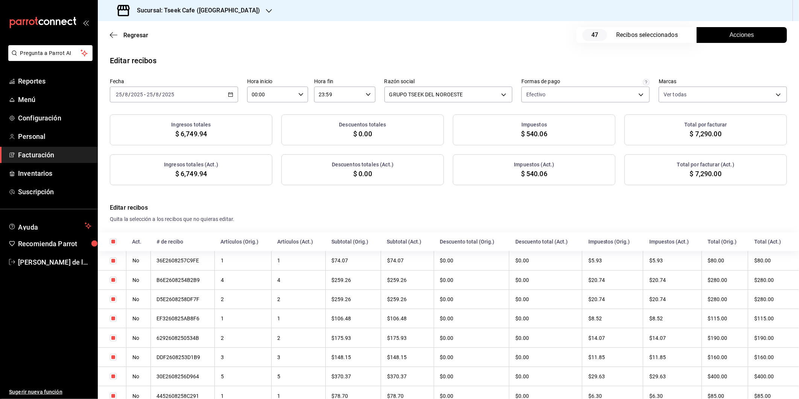
click at [397, 32] on button "Acciones" at bounding box center [742, 35] width 90 height 16
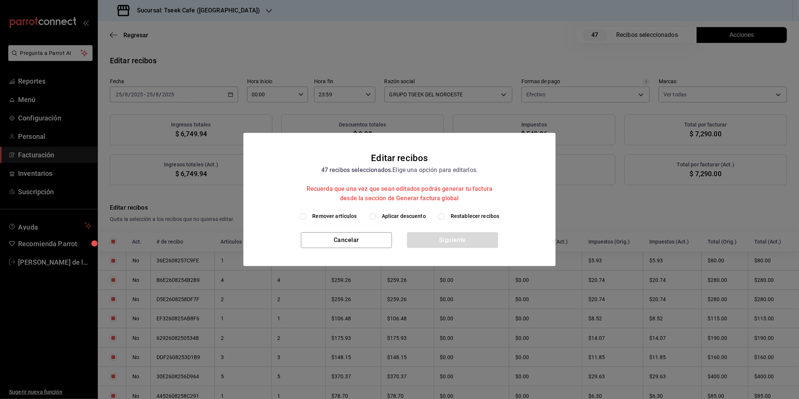
click at [397, 215] on span "Aplicar descuento" at bounding box center [404, 216] width 44 height 8
click at [376, 215] on input "Aplicar descuento" at bounding box center [372, 216] width 7 height 7
radio input "true"
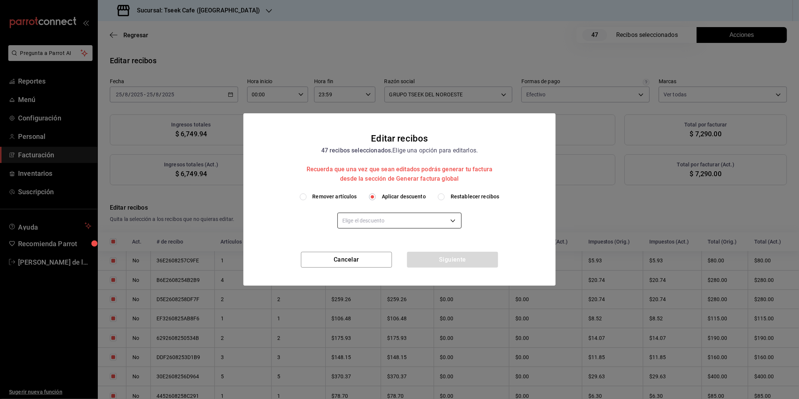
click at [368, 228] on body "Pregunta a Parrot AI Reportes Menú Configuración Personal Facturación Inventari…" at bounding box center [399, 199] width 799 height 399
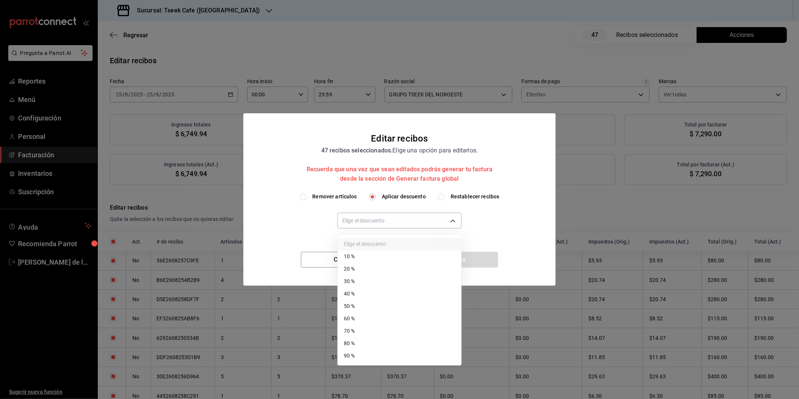
click at [370, 294] on li "40 %" at bounding box center [399, 293] width 123 height 12
type input "40"
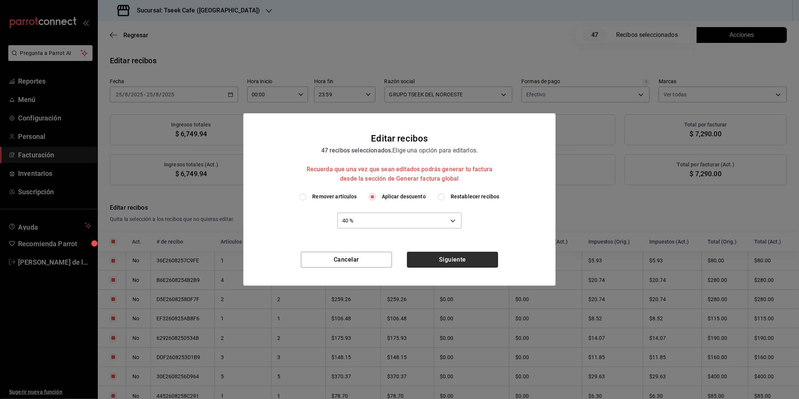
click at [397, 260] on button "Siguiente" at bounding box center [452, 260] width 91 height 16
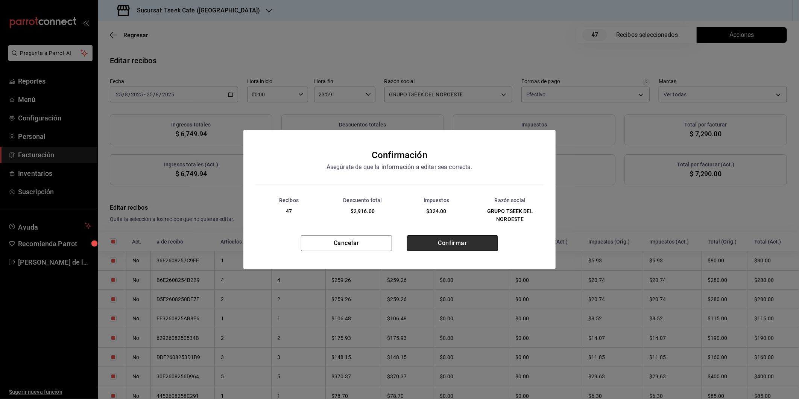
click at [397, 246] on button "Confirmar" at bounding box center [452, 243] width 91 height 16
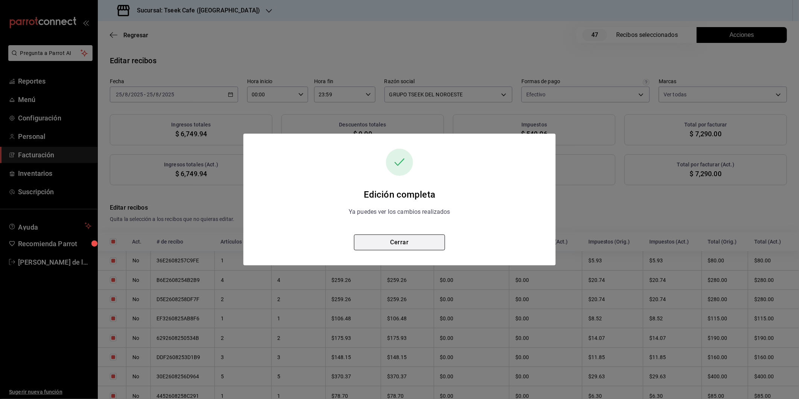
click at [397, 240] on button "Cerrar" at bounding box center [399, 242] width 91 height 16
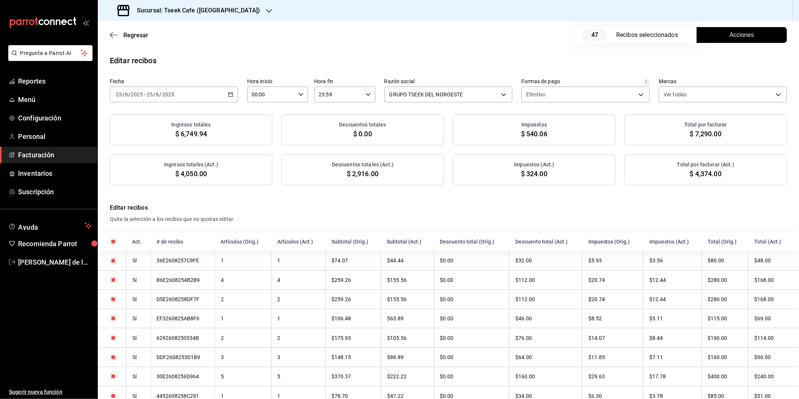
click at [195, 7] on h3 "Sucursal: Tseek Cafe ([GEOGRAPHIC_DATA])" at bounding box center [195, 10] width 129 height 9
click at [151, 31] on span "Tseek Cafe (Reforma)" at bounding box center [130, 33] width 52 height 8
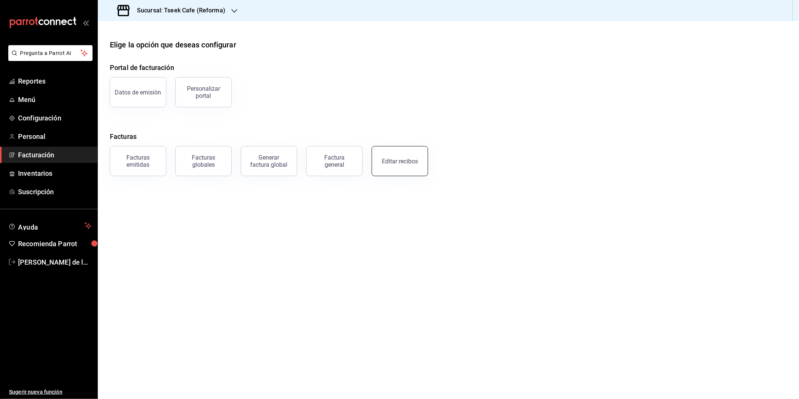
click at [388, 161] on div "Editar recibos" at bounding box center [400, 161] width 36 height 7
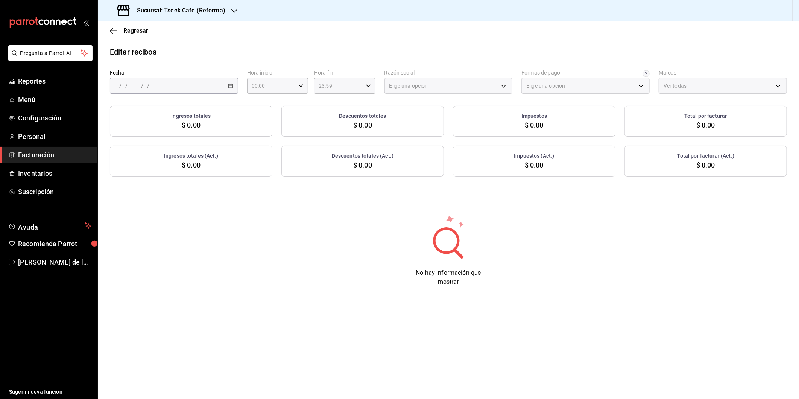
type input "66997c91-05ea-4bb7-a37a-48eae8dc81e8"
click at [230, 87] on icon "button" at bounding box center [230, 85] width 5 height 5
click at [142, 122] on span "Ayer" at bounding box center [145, 126] width 58 height 8
click at [397, 88] on body "Pregunta a Parrot AI Reportes Menú Configuración Personal Facturación Inventari…" at bounding box center [399, 199] width 799 height 399
click at [397, 128] on li "GRUPO TSEEK DEL NOROESTE" at bounding box center [449, 124] width 128 height 14
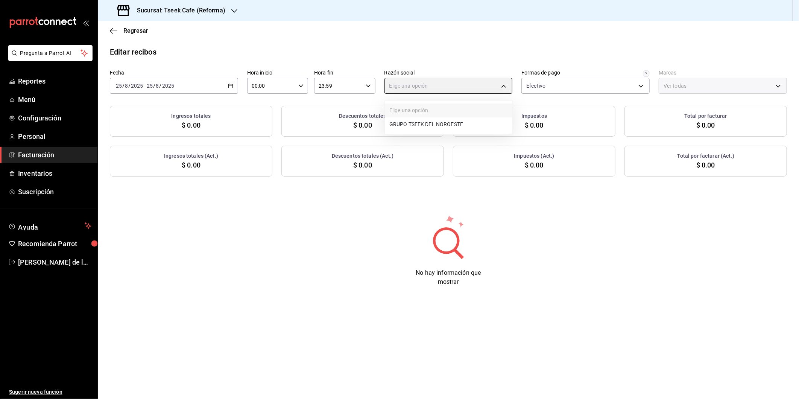
type input "34cacc2b-01fe-412f-b909-7af0a0edc929"
type input "007138e5-69dd-4443-9d50-6c2aa0b03d3e"
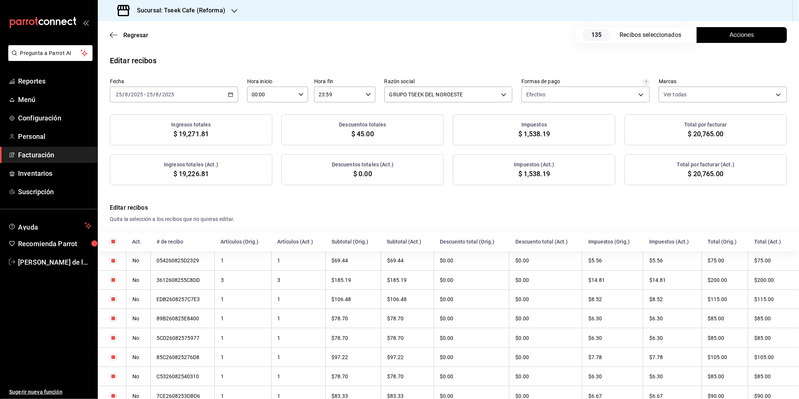
click at [397, 27] on button "Acciones" at bounding box center [742, 35] width 90 height 16
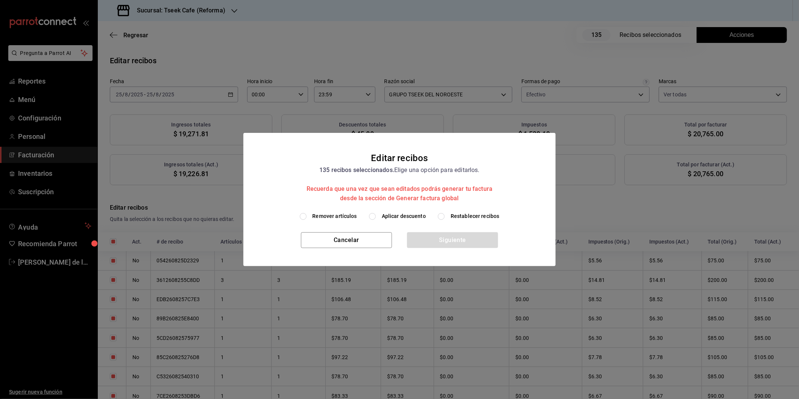
click at [386, 215] on span "Aplicar descuento" at bounding box center [404, 216] width 44 height 8
click at [376, 215] on input "Aplicar descuento" at bounding box center [372, 216] width 7 height 7
radio input "true"
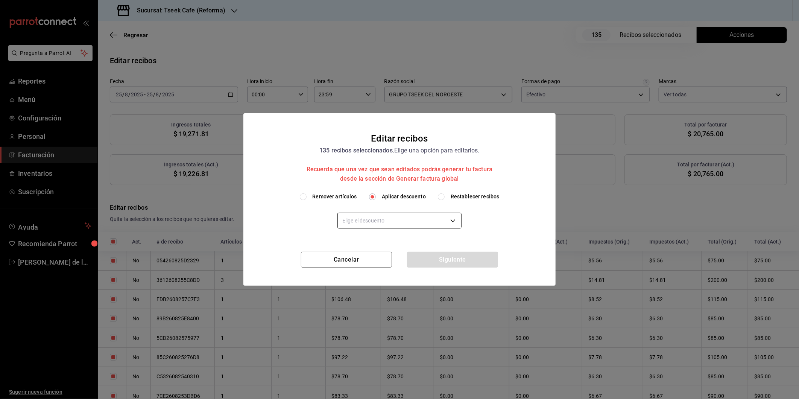
click at [374, 223] on body "Pregunta a Parrot AI Reportes Menú Configuración Personal Facturación Inventari…" at bounding box center [399, 199] width 799 height 399
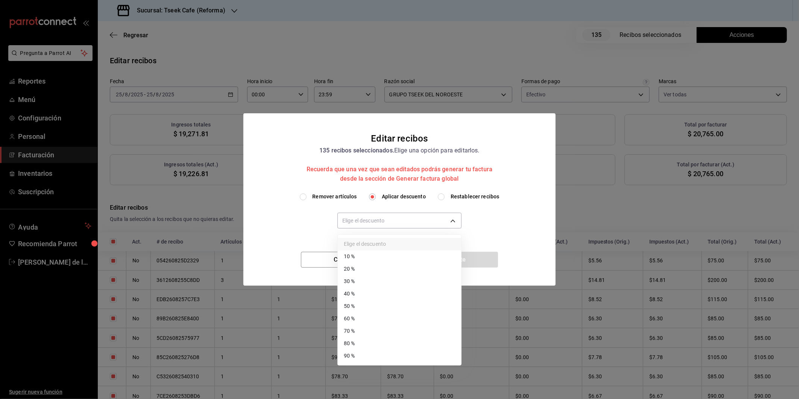
click at [356, 288] on li "40 %" at bounding box center [399, 293] width 123 height 12
type input "40"
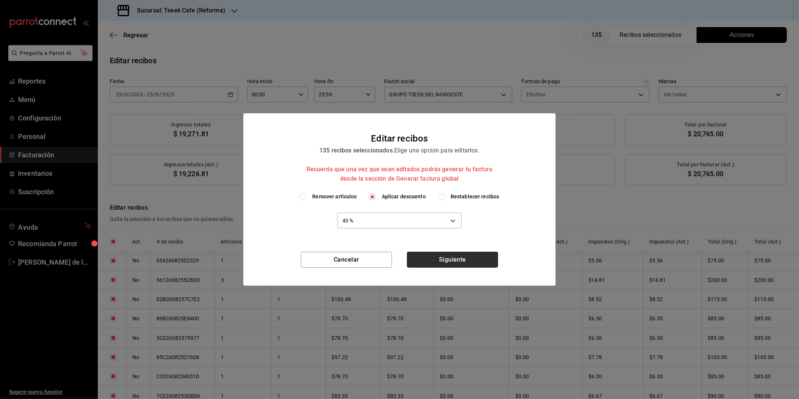
click at [397, 262] on button "Siguiente" at bounding box center [452, 260] width 91 height 16
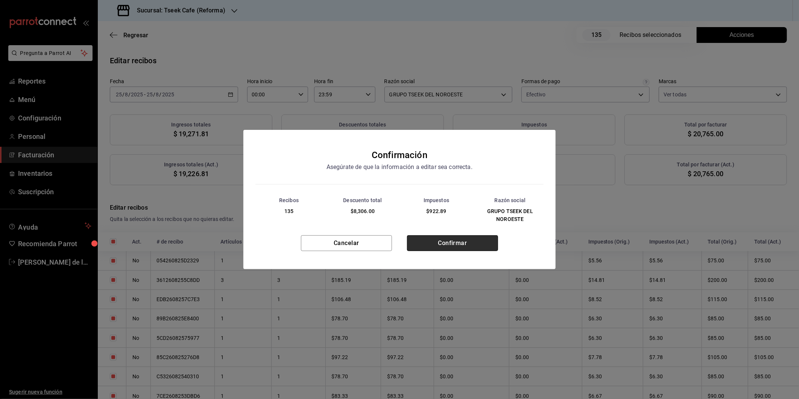
click at [397, 245] on button "Confirmar" at bounding box center [452, 243] width 91 height 16
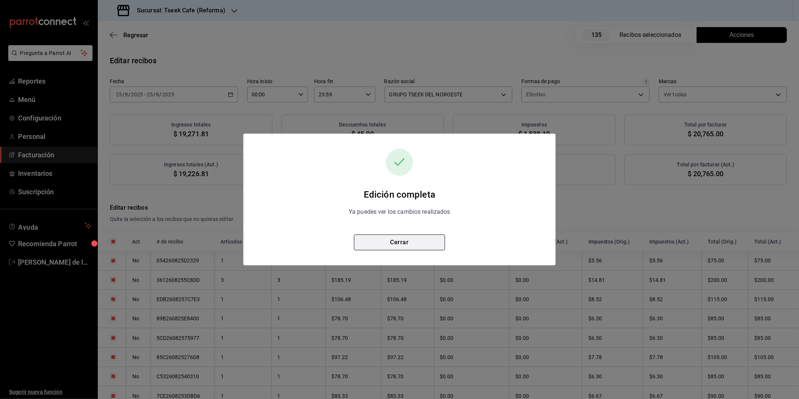
click at [397, 244] on button "Cerrar" at bounding box center [399, 242] width 91 height 16
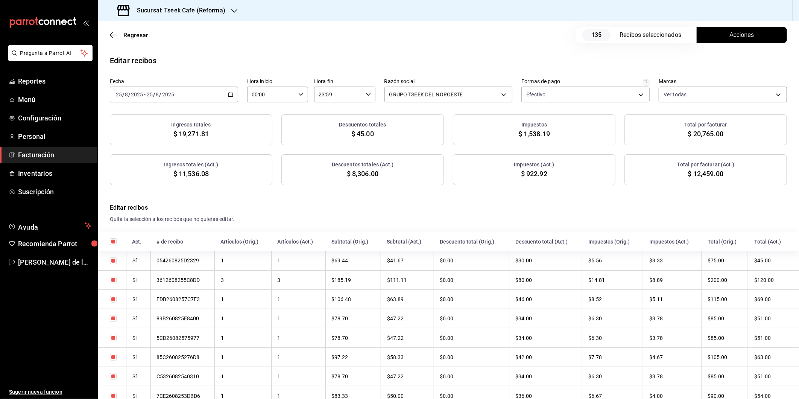
click at [397, 29] on button "Acciones" at bounding box center [742, 35] width 90 height 16
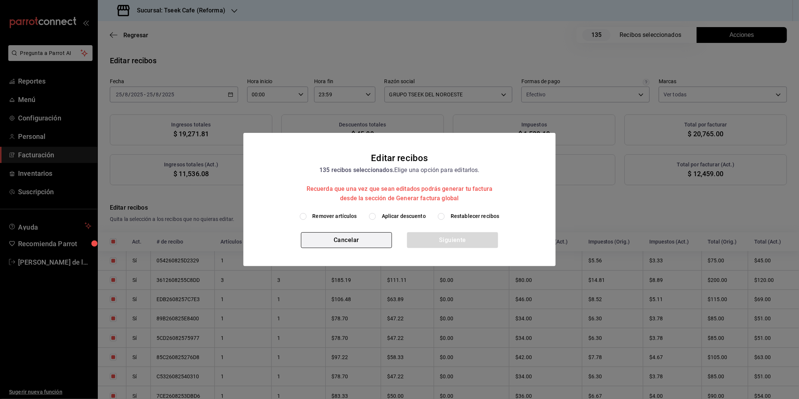
click at [362, 242] on button "Cancelar" at bounding box center [346, 240] width 91 height 16
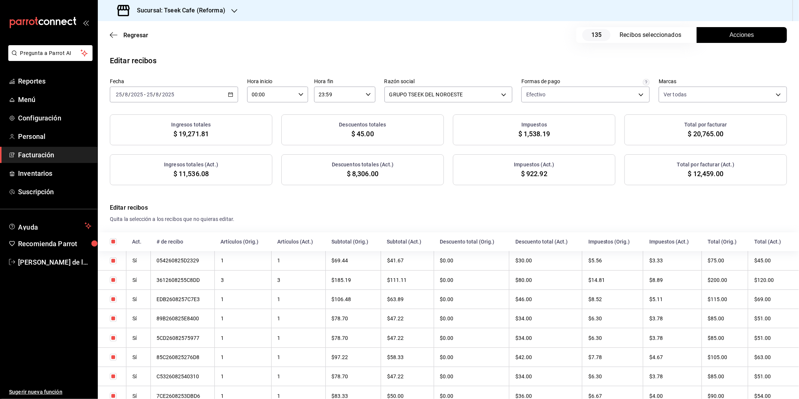
click at [200, 11] on h3 "Sucursal: Tseek Cafe (Reforma)" at bounding box center [178, 10] width 94 height 9
click at [145, 66] on span "Tseek Café (Calzada)" at bounding box center [129, 66] width 50 height 8
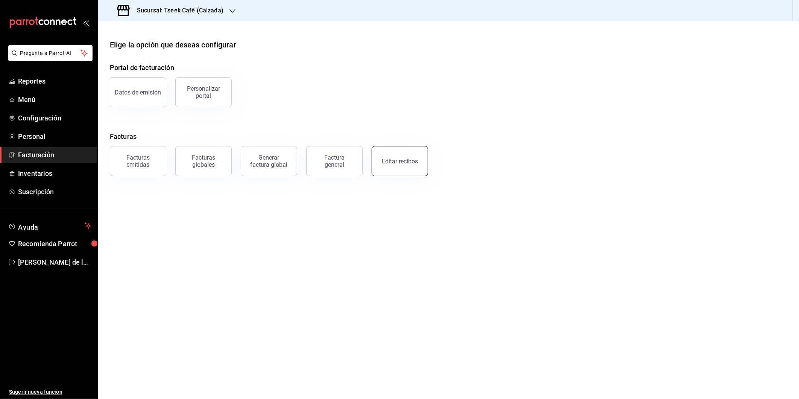
click at [397, 166] on button "Editar recibos" at bounding box center [400, 161] width 56 height 30
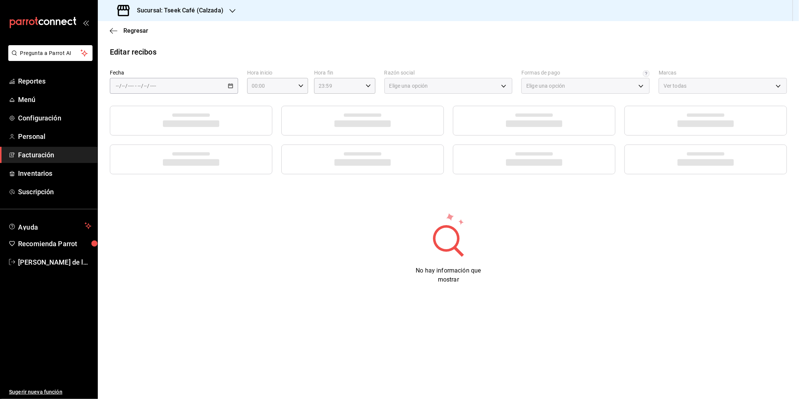
type input "73967a22-07ac-4ce9-b5ea-9ffcd4b244b9"
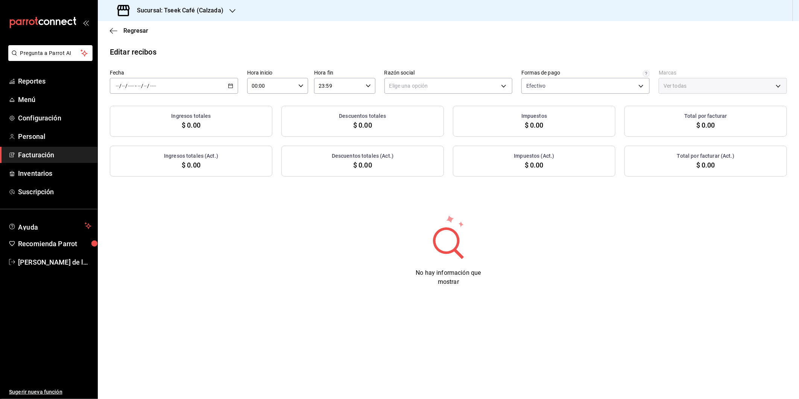
click at [211, 91] on div "/ / - / /" at bounding box center [174, 86] width 128 height 16
click at [150, 128] on span "Ayer" at bounding box center [145, 126] width 58 height 8
click at [397, 80] on body "Pregunta a Parrot AI Reportes Menú Configuración Personal Facturación Inventari…" at bounding box center [399, 199] width 799 height 399
click at [397, 115] on ul "Elige una opción GRUPO TSEEK DEL NOROESTE" at bounding box center [449, 117] width 128 height 34
click at [397, 131] on li "GRUPO TSEEK DEL NOROESTE" at bounding box center [449, 124] width 128 height 14
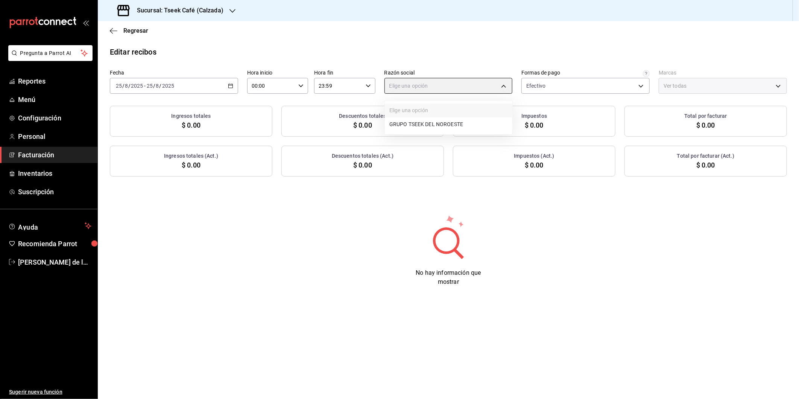
type input "fdc6fdac-ea0d-4fb2-9085-4ef80e4c9cd6"
type input "18d9f73d-61ed-4fc8-a0ec-87c929603494"
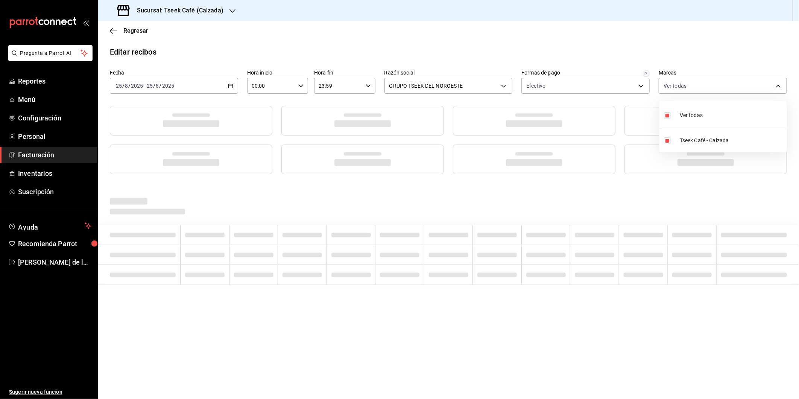
drag, startPoint x: 729, startPoint y: 83, endPoint x: 709, endPoint y: 57, distance: 32.7
click at [397, 57] on body "Pregunta a Parrot AI Reportes Menú Configuración Personal Facturación Inventari…" at bounding box center [399, 199] width 799 height 399
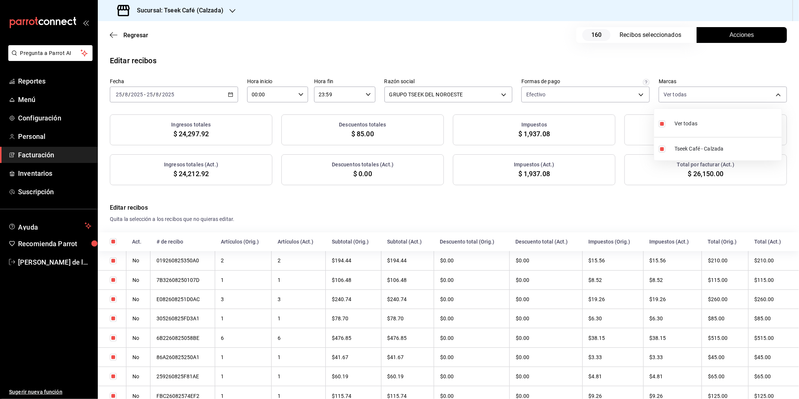
click at [397, 49] on div at bounding box center [399, 199] width 799 height 399
click at [397, 33] on button "Acciones" at bounding box center [742, 35] width 90 height 16
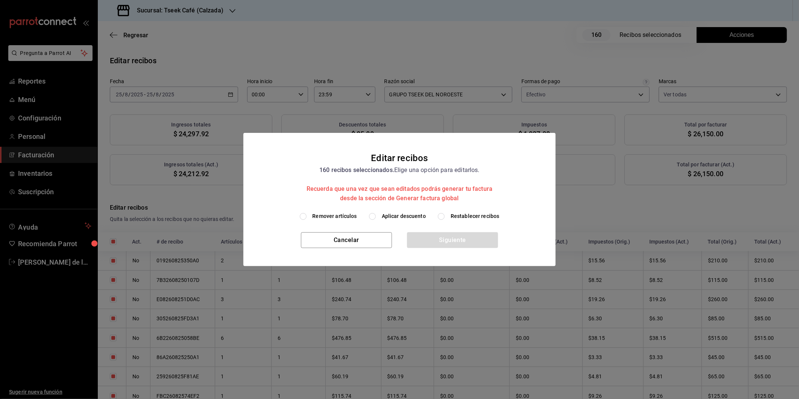
click at [381, 218] on label "Aplicar descuento" at bounding box center [397, 216] width 57 height 8
click at [376, 218] on input "Aplicar descuento" at bounding box center [372, 216] width 7 height 7
radio input "true"
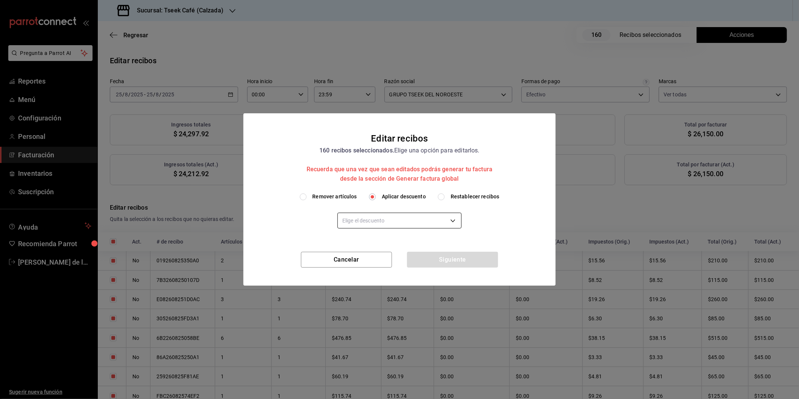
click at [397, 217] on body "Pregunta a Parrot AI Reportes Menú Configuración Personal Facturación Inventari…" at bounding box center [399, 199] width 799 height 399
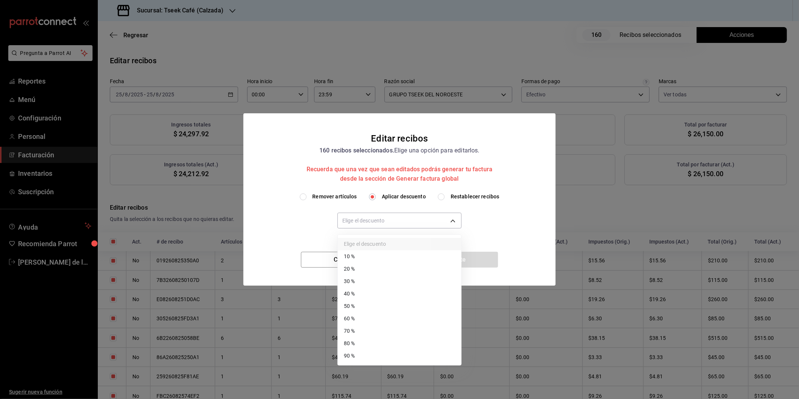
click at [359, 294] on li "40 %" at bounding box center [399, 293] width 123 height 12
type input "40"
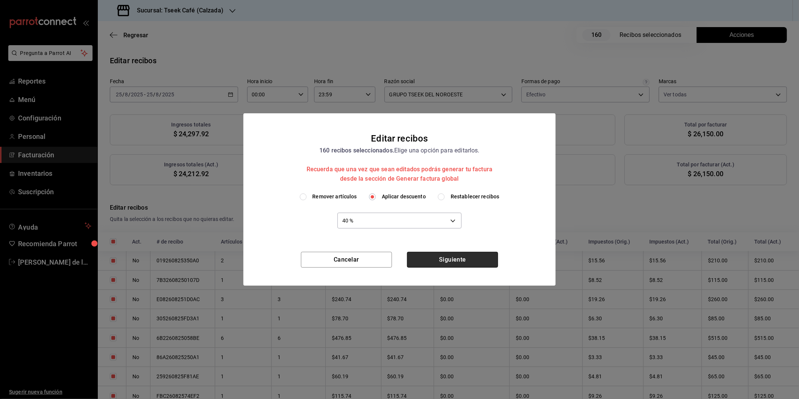
click at [397, 256] on button "Siguiente" at bounding box center [452, 260] width 91 height 16
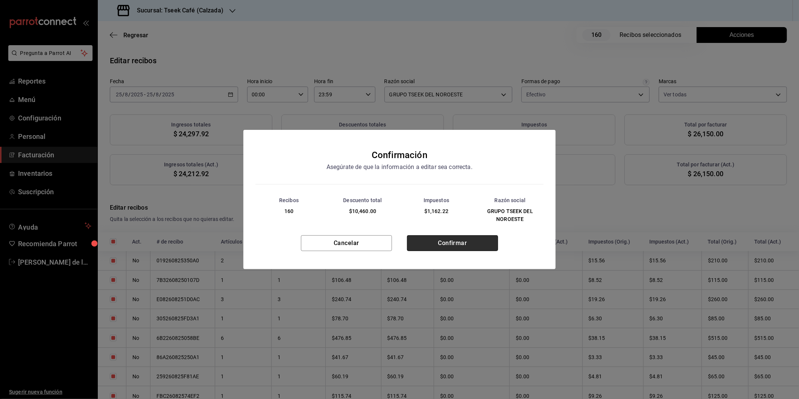
click at [397, 243] on button "Confirmar" at bounding box center [452, 243] width 91 height 16
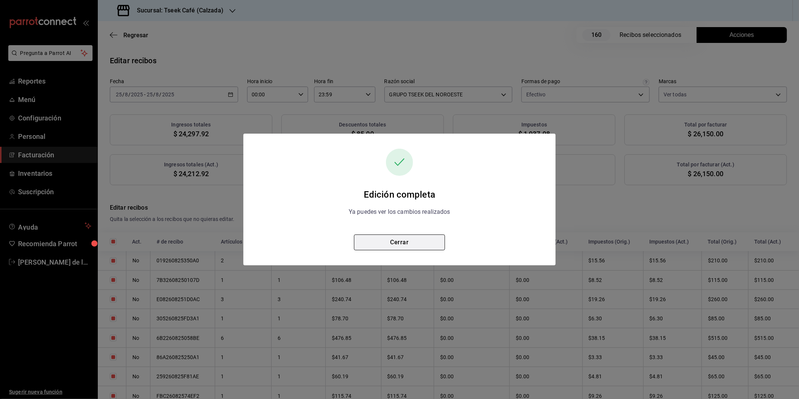
click at [397, 242] on button "Cerrar" at bounding box center [399, 242] width 91 height 16
